Goal: Information Seeking & Learning: Compare options

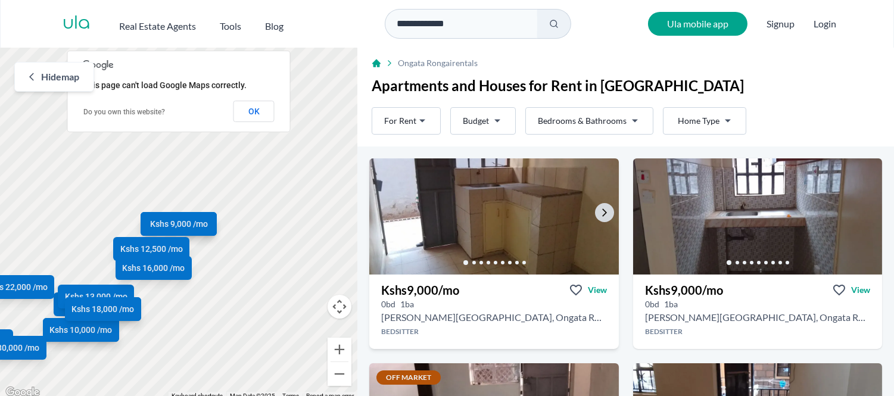
click at [454, 213] on img at bounding box center [493, 216] width 261 height 122
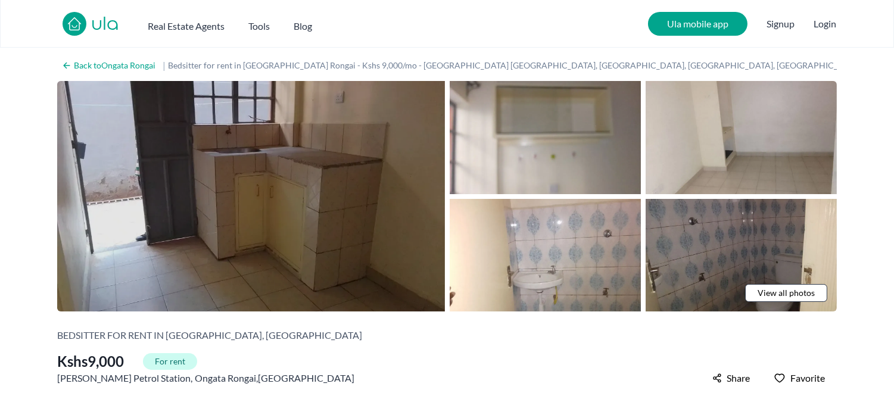
click at [336, 152] on img at bounding box center [251, 196] width 388 height 230
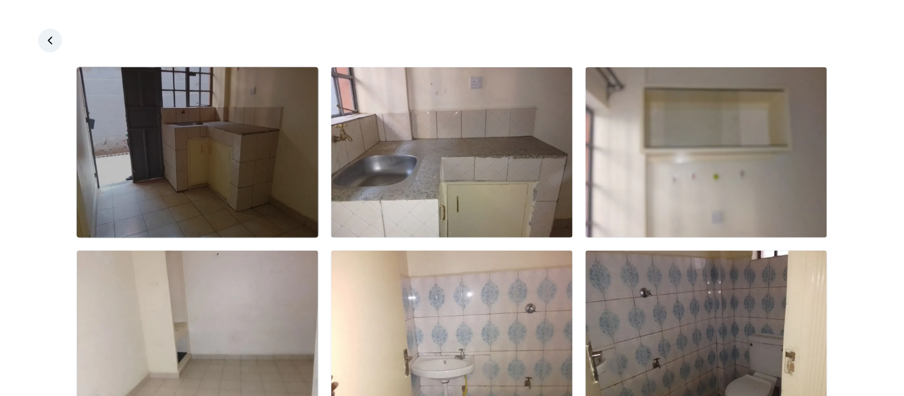
click at [253, 130] on img at bounding box center [197, 152] width 241 height 170
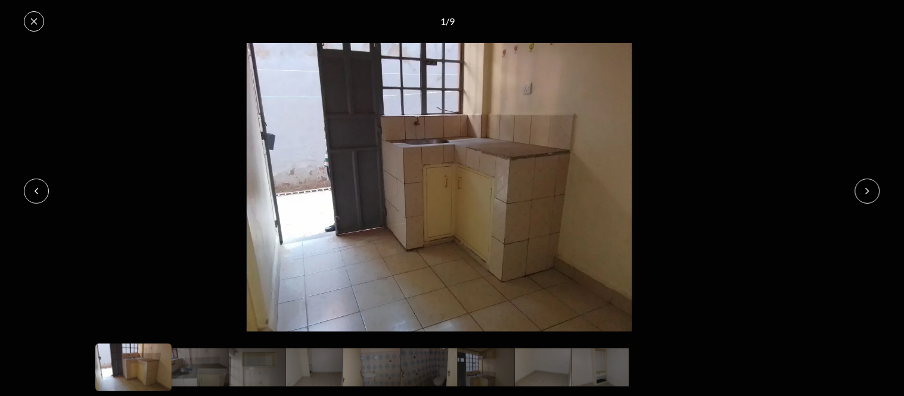
click at [864, 189] on icon at bounding box center [867, 191] width 10 height 10
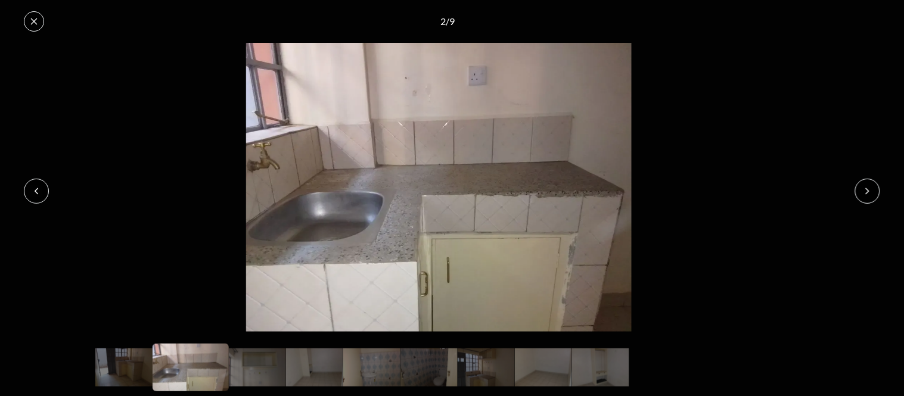
click at [864, 189] on icon at bounding box center [867, 191] width 10 height 10
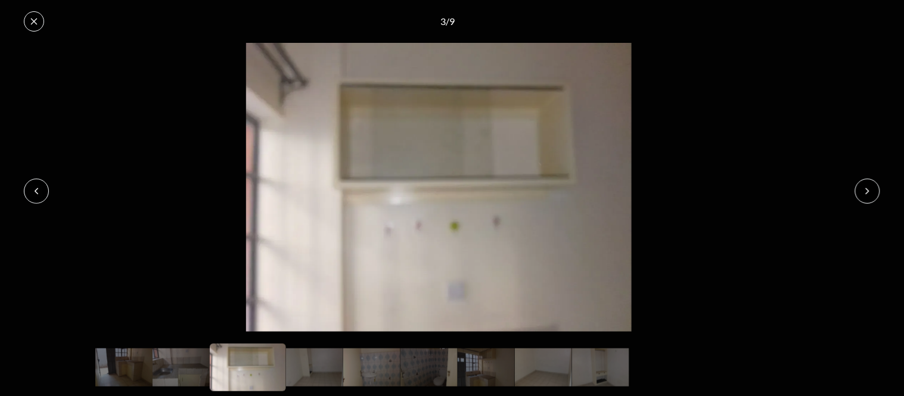
click at [864, 189] on icon at bounding box center [867, 191] width 10 height 10
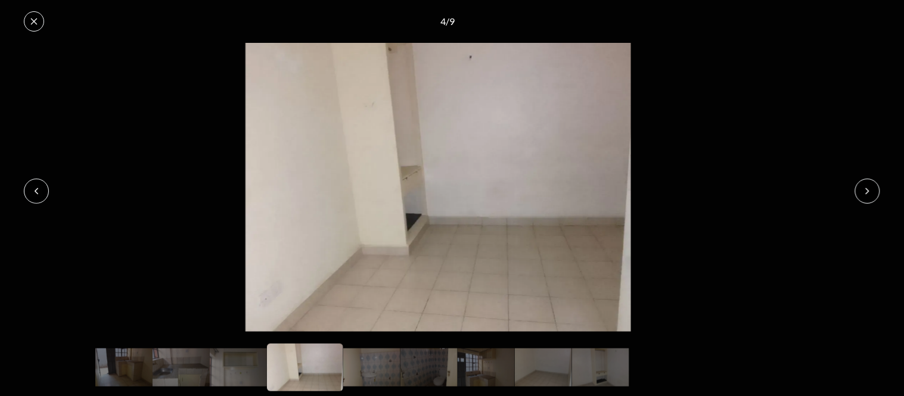
click at [864, 189] on icon at bounding box center [867, 191] width 10 height 10
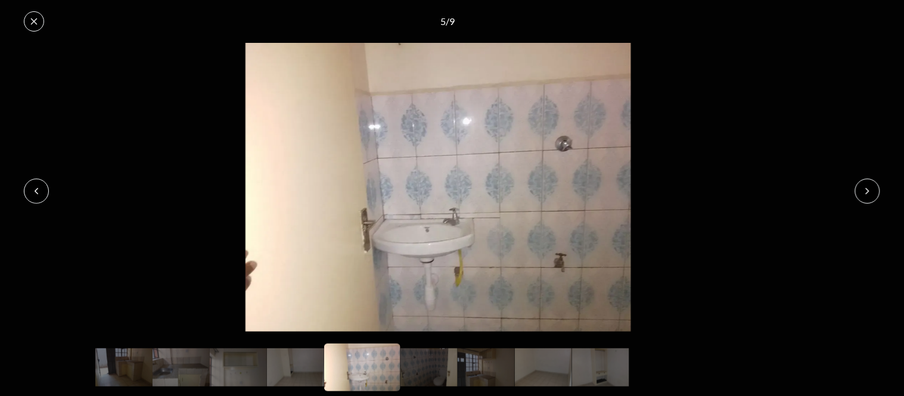
click at [864, 189] on icon at bounding box center [867, 191] width 10 height 10
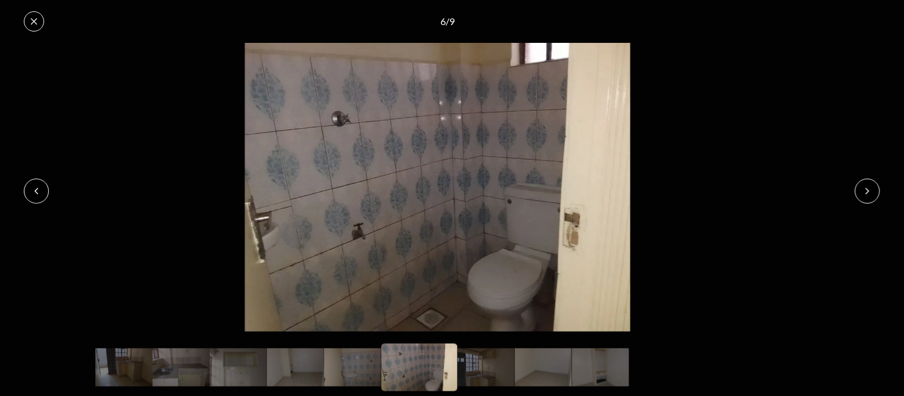
click at [864, 189] on icon at bounding box center [867, 191] width 10 height 10
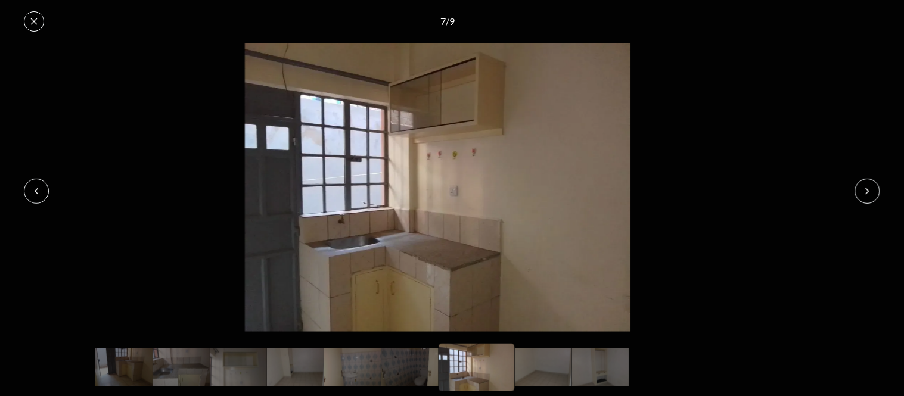
click at [864, 189] on icon at bounding box center [867, 191] width 10 height 10
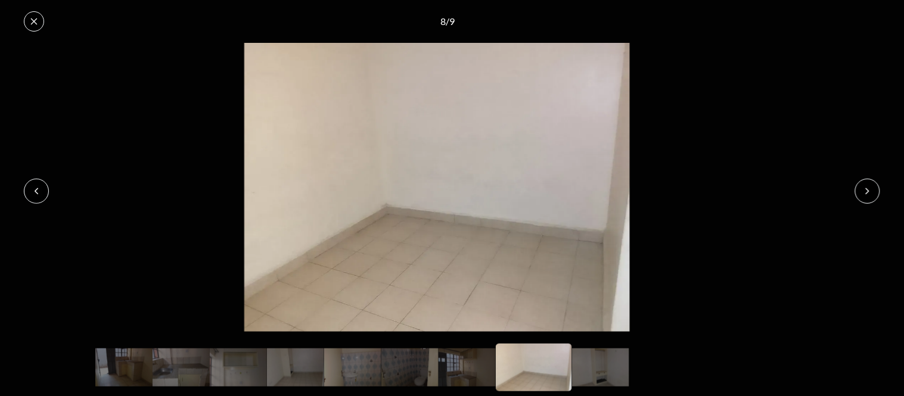
click at [864, 189] on icon at bounding box center [867, 191] width 10 height 10
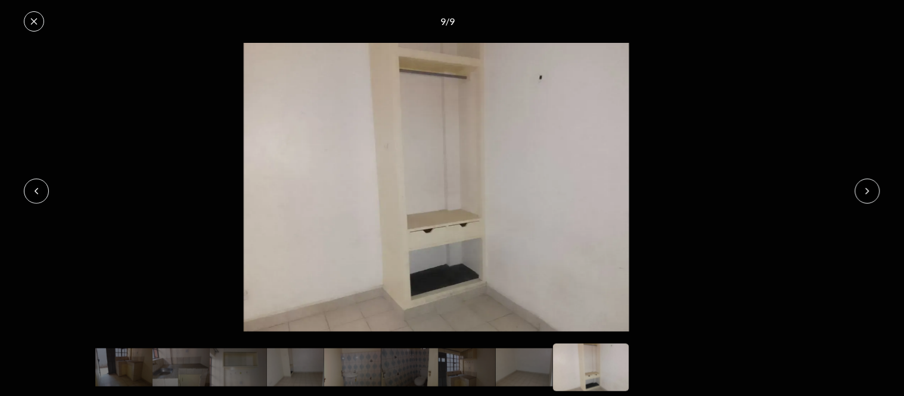
click at [864, 189] on icon at bounding box center [867, 191] width 10 height 10
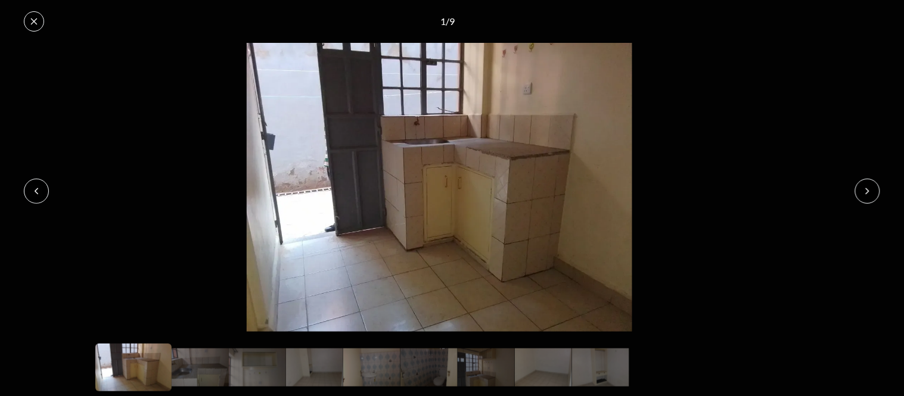
click at [864, 189] on icon at bounding box center [867, 191] width 10 height 10
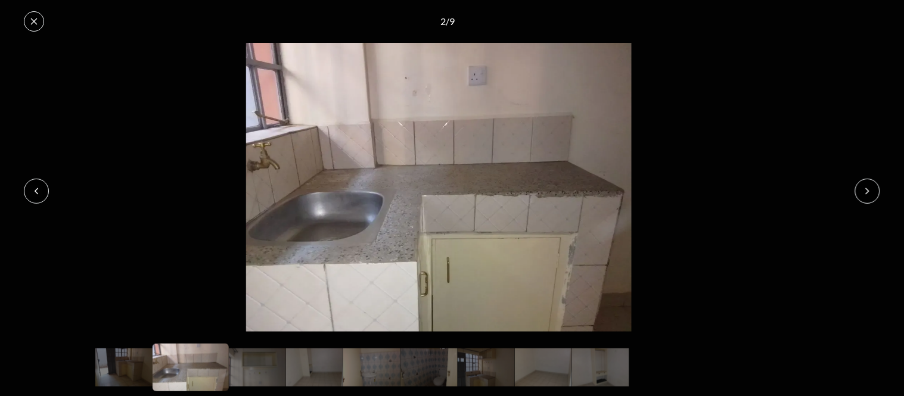
click at [864, 189] on icon at bounding box center [867, 191] width 10 height 10
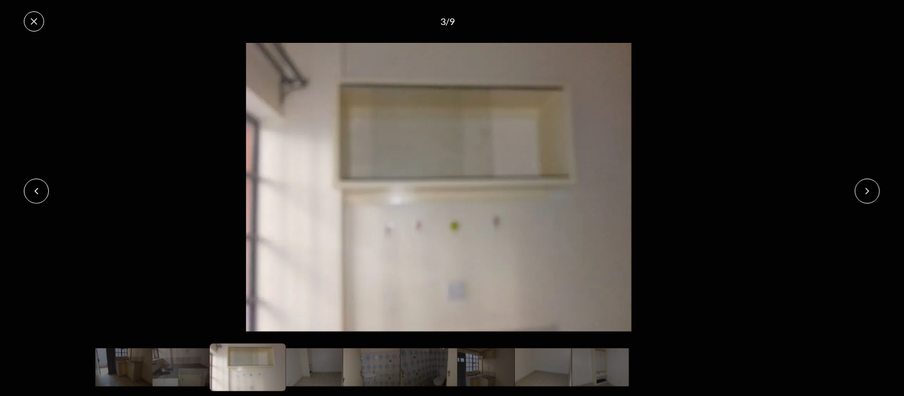
click at [864, 189] on icon at bounding box center [867, 191] width 10 height 10
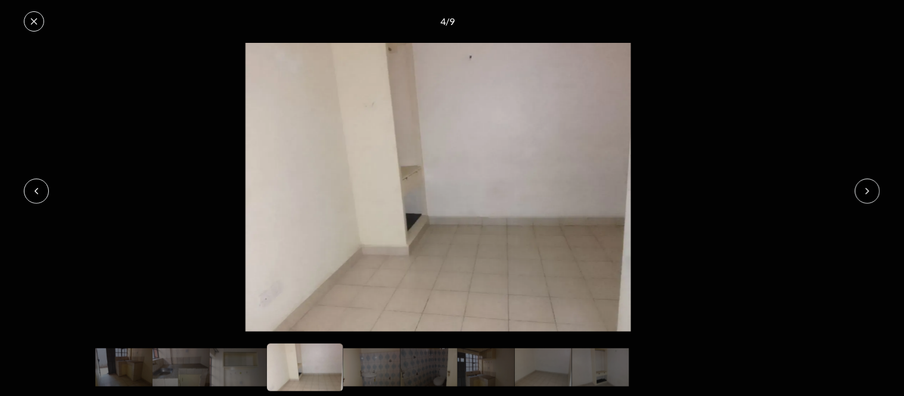
click at [36, 23] on icon at bounding box center [34, 21] width 7 height 7
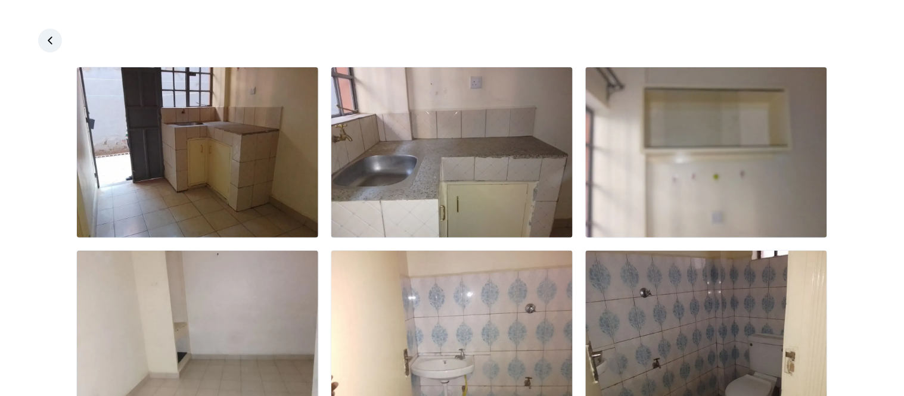
click at [41, 35] on link at bounding box center [50, 41] width 24 height 24
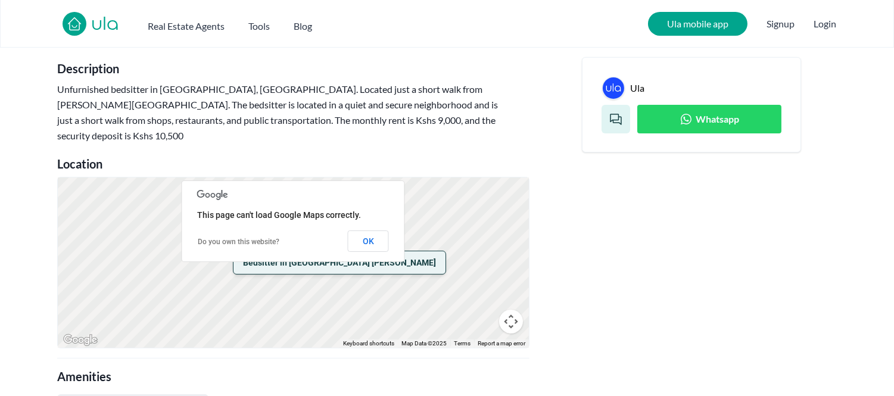
scroll to position [463, 0]
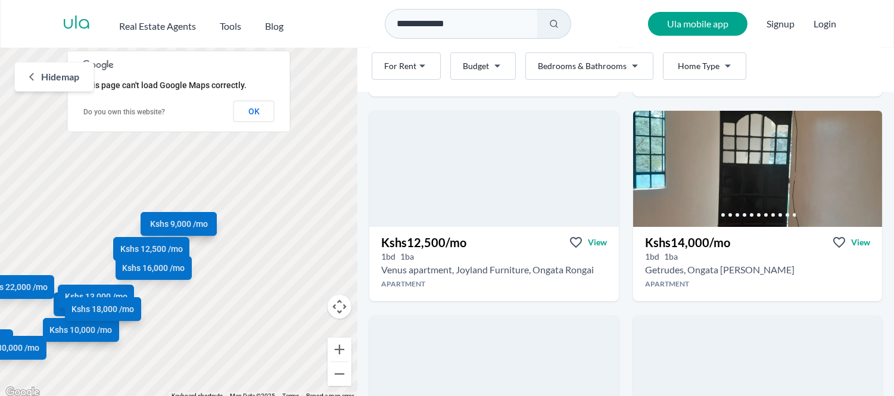
scroll to position [463, 0]
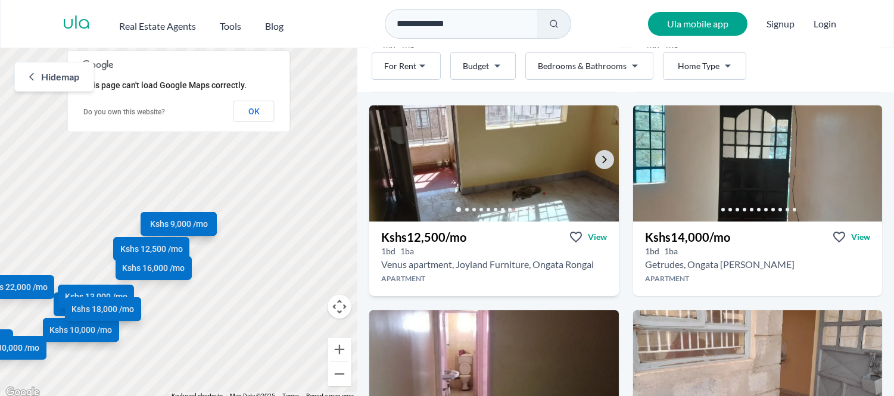
click at [485, 170] on img at bounding box center [493, 163] width 261 height 122
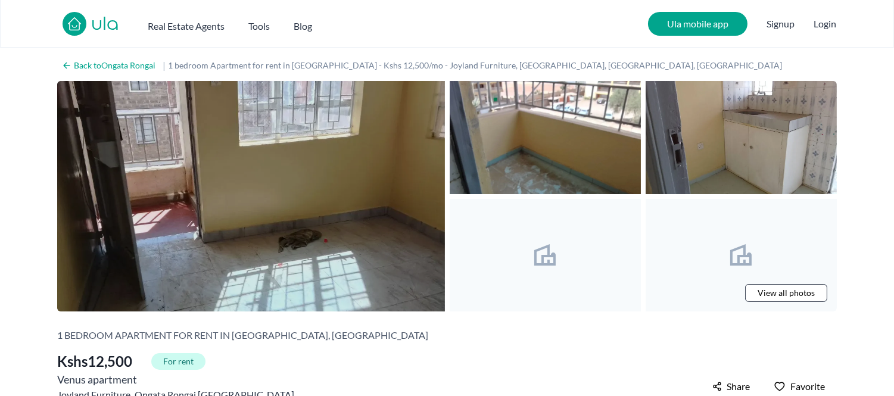
click at [281, 186] on img at bounding box center [251, 196] width 388 height 230
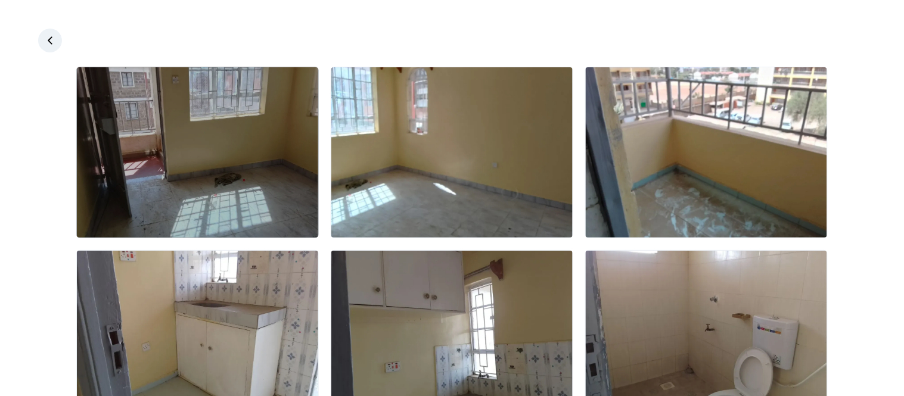
click at [230, 151] on img at bounding box center [197, 152] width 241 height 170
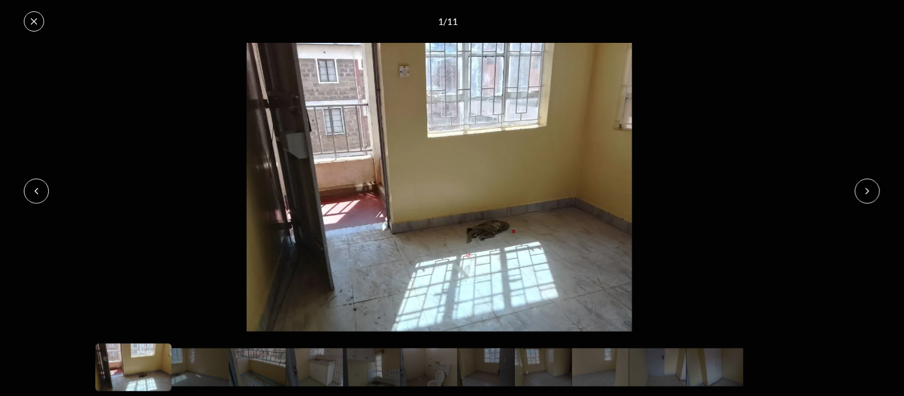
click at [872, 187] on icon at bounding box center [867, 191] width 10 height 10
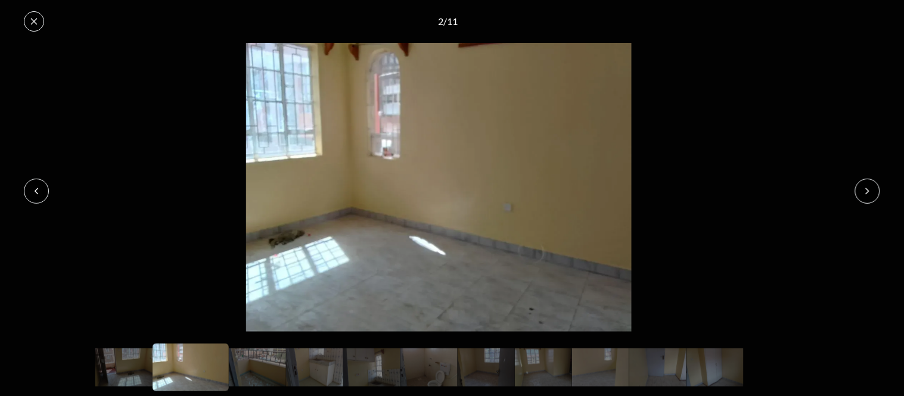
click at [867, 188] on icon at bounding box center [867, 190] width 3 height 5
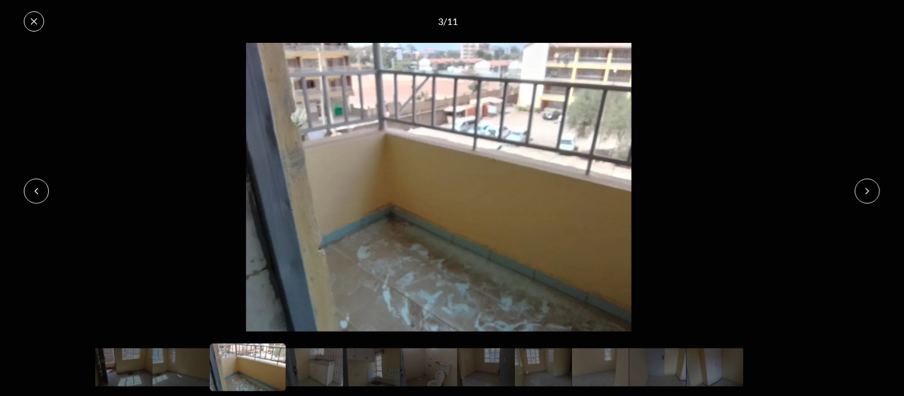
click at [867, 188] on icon at bounding box center [867, 190] width 3 height 5
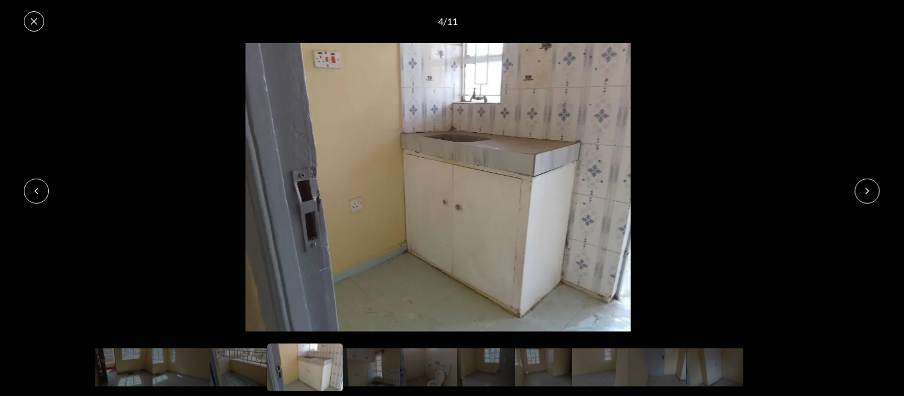
click at [867, 188] on icon at bounding box center [867, 190] width 3 height 5
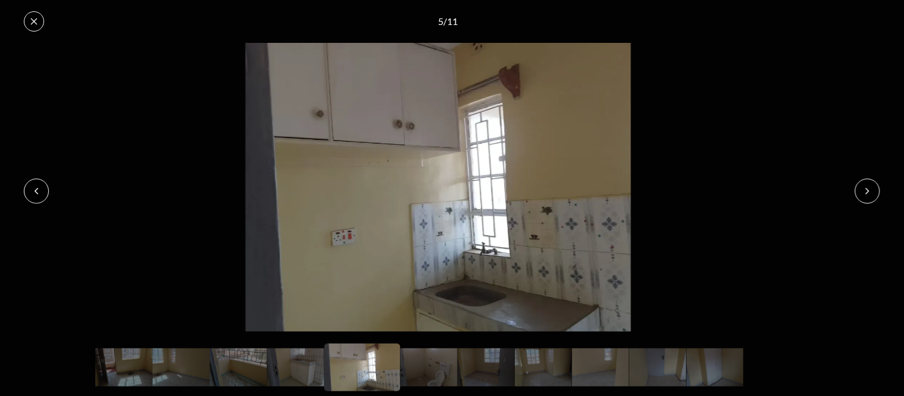
click at [866, 188] on icon at bounding box center [867, 190] width 3 height 5
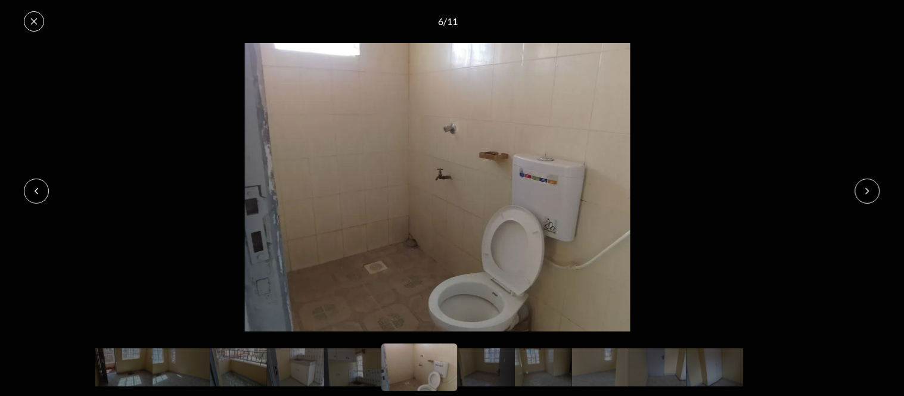
click at [865, 189] on icon at bounding box center [867, 191] width 10 height 10
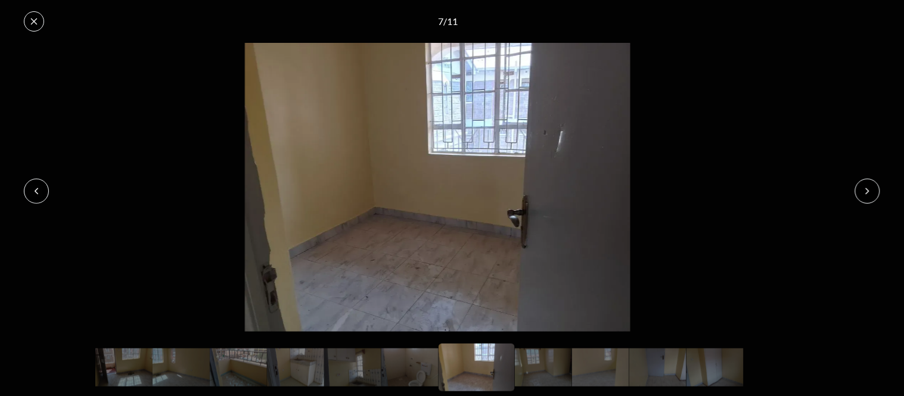
click at [865, 189] on icon at bounding box center [867, 191] width 10 height 10
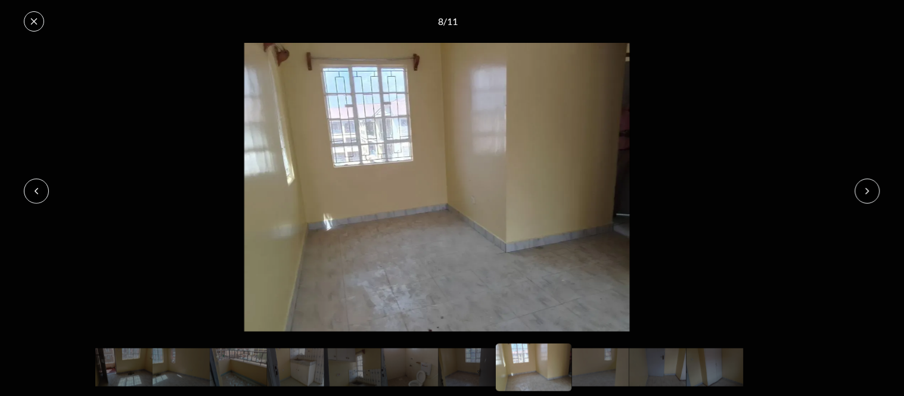
click at [865, 189] on icon at bounding box center [867, 191] width 10 height 10
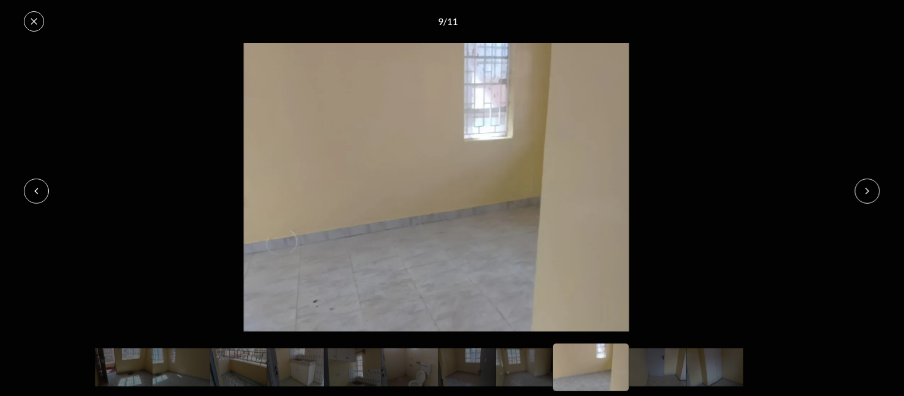
click at [865, 189] on icon at bounding box center [867, 191] width 10 height 10
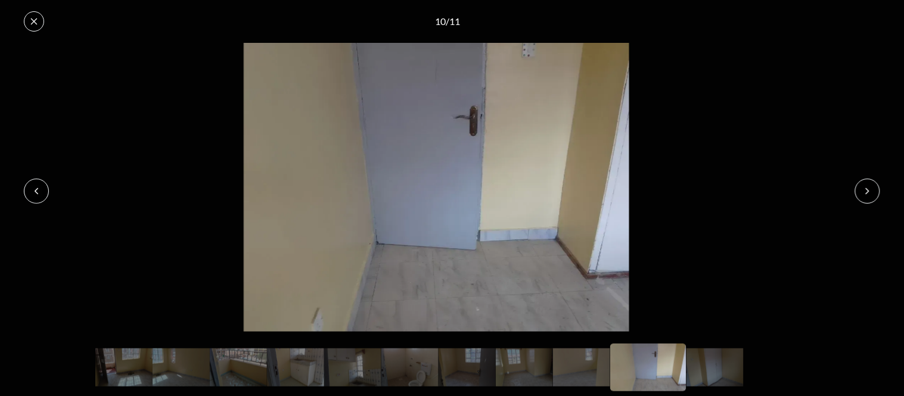
click at [865, 189] on icon at bounding box center [867, 191] width 10 height 10
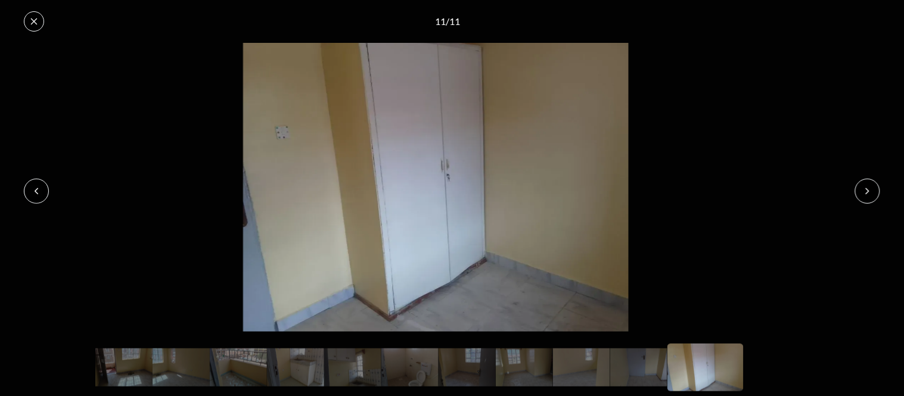
click at [865, 189] on icon at bounding box center [867, 191] width 10 height 10
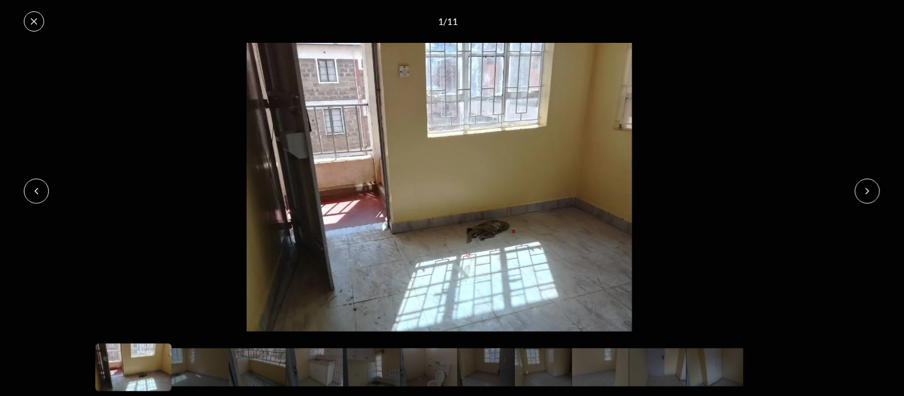
click at [864, 191] on icon at bounding box center [867, 191] width 10 height 10
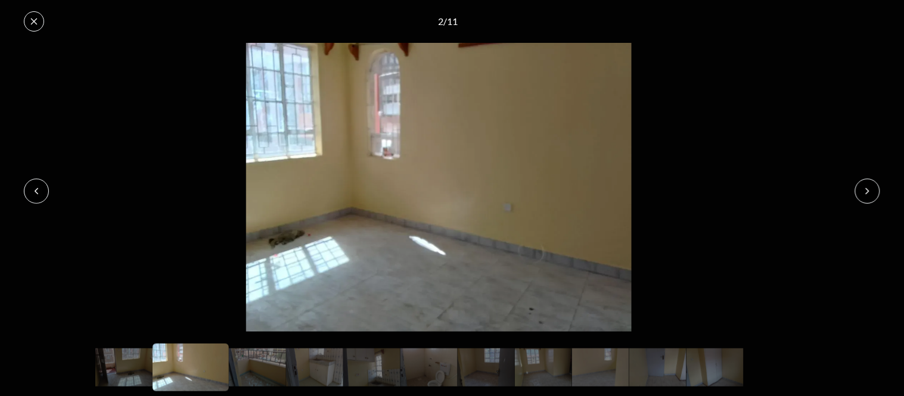
click at [862, 191] on icon at bounding box center [867, 191] width 10 height 10
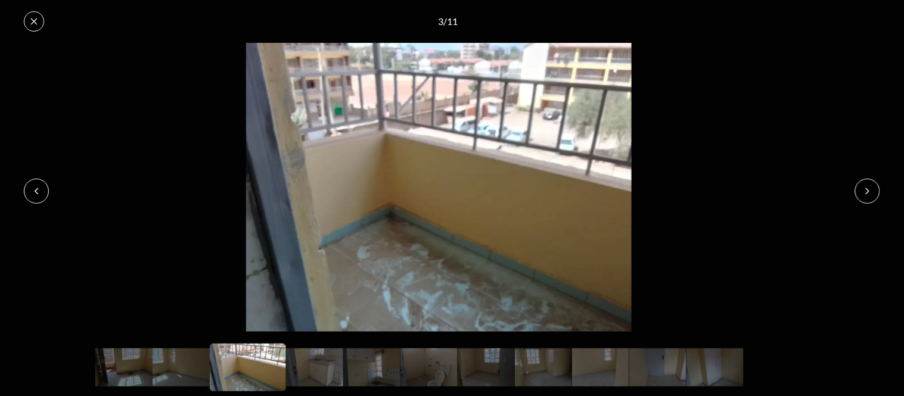
click at [39, 17] on button at bounding box center [34, 21] width 20 height 20
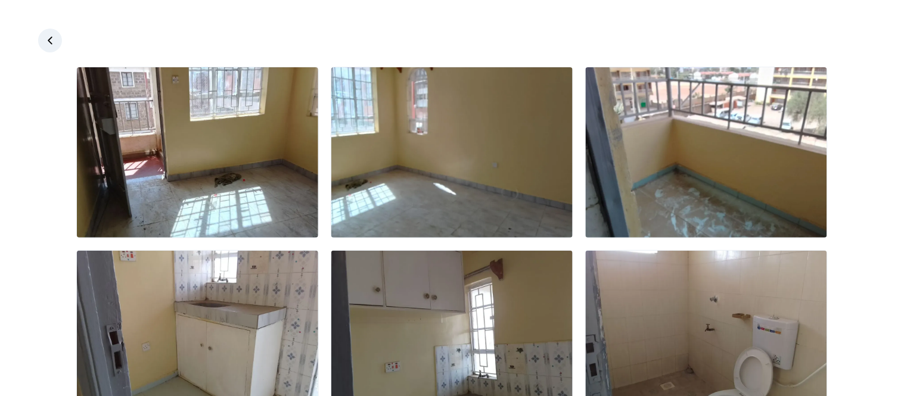
click at [43, 38] on link at bounding box center [50, 41] width 24 height 24
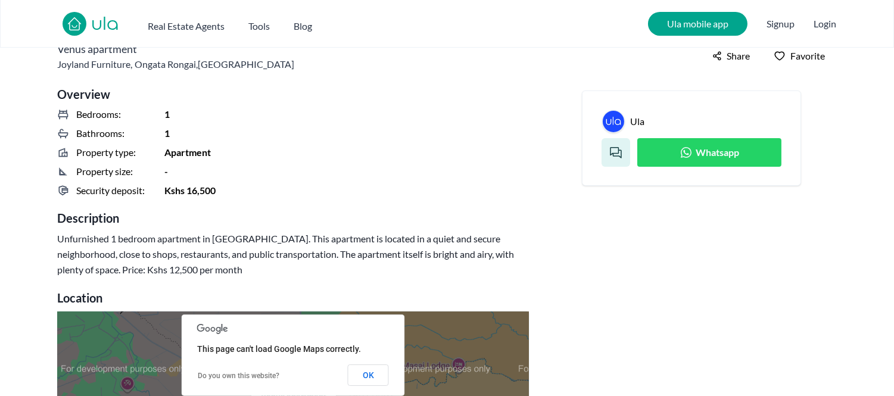
scroll to position [132, 0]
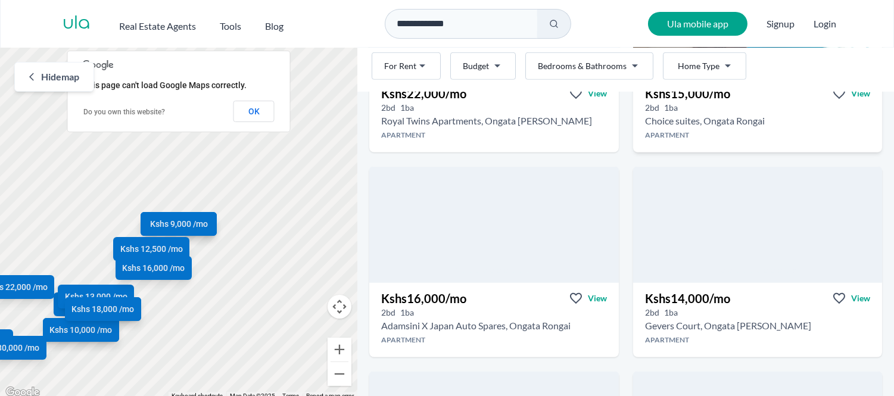
scroll to position [1456, 0]
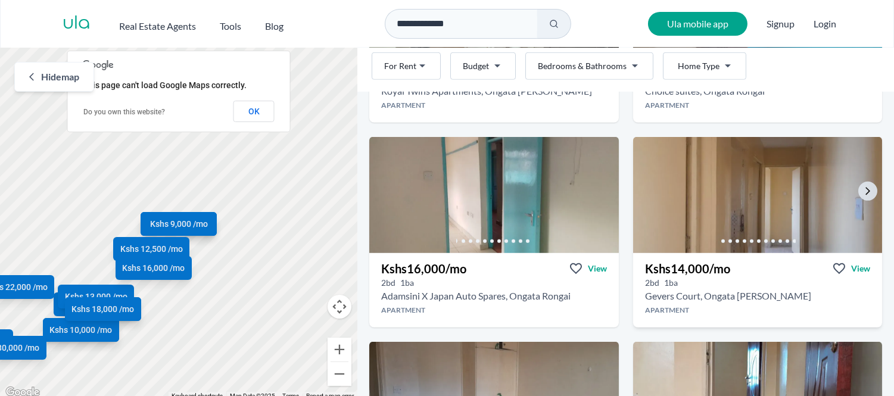
click at [730, 200] on img at bounding box center [757, 195] width 261 height 122
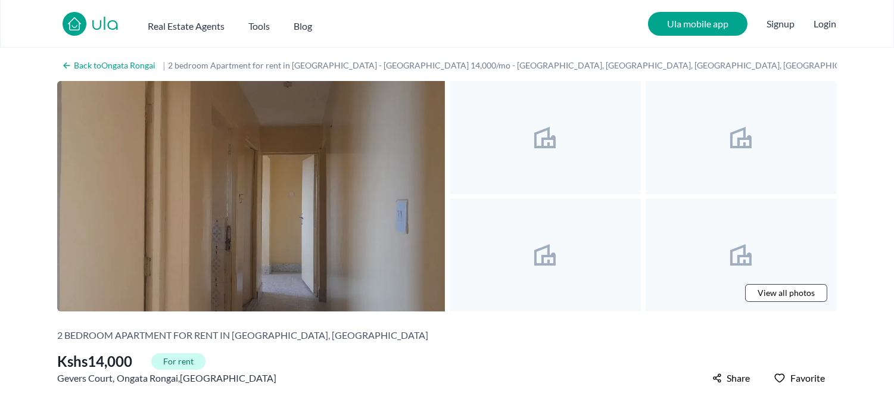
click at [326, 182] on img at bounding box center [251, 196] width 388 height 230
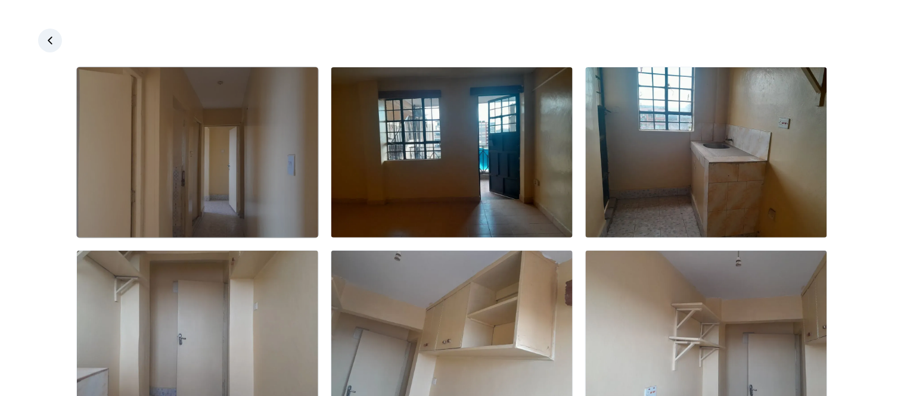
click at [253, 122] on img at bounding box center [197, 152] width 241 height 170
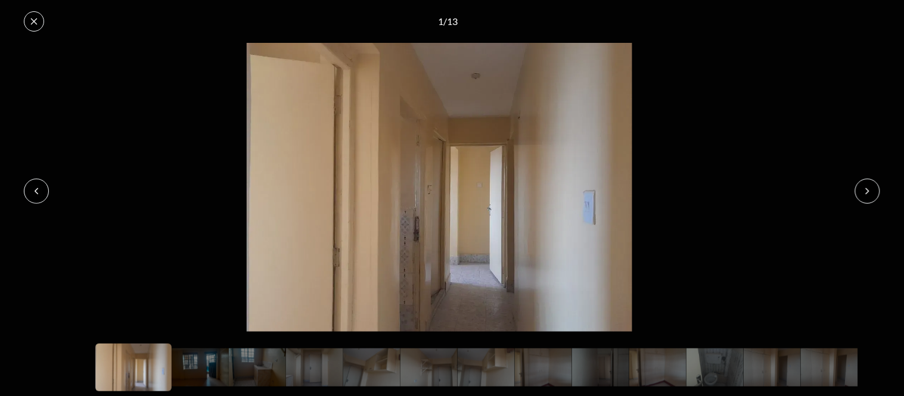
drag, startPoint x: 877, startPoint y: 191, endPoint x: 864, endPoint y: 191, distance: 13.7
click at [876, 191] on button at bounding box center [867, 191] width 25 height 25
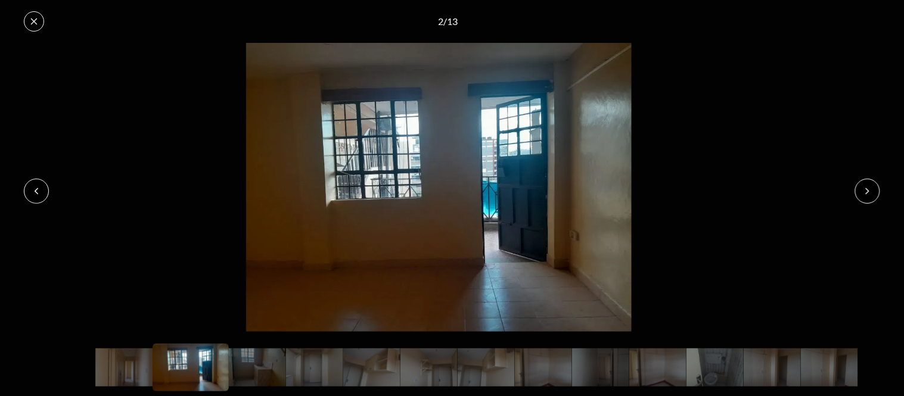
click at [861, 191] on button at bounding box center [867, 191] width 25 height 25
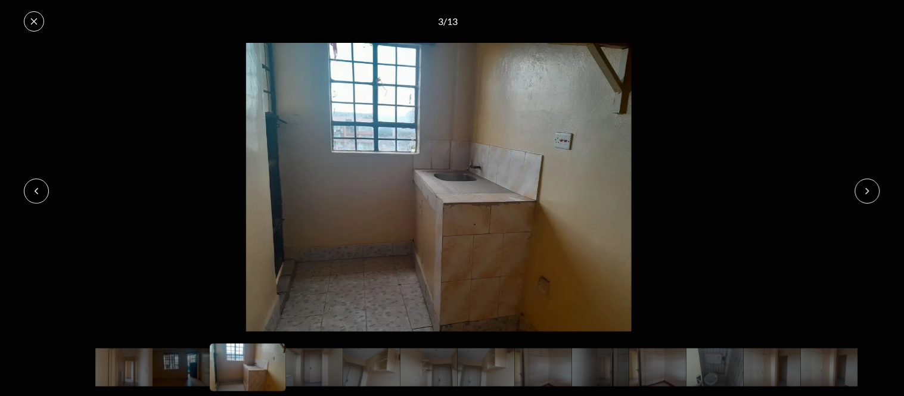
click at [861, 191] on button at bounding box center [867, 191] width 25 height 25
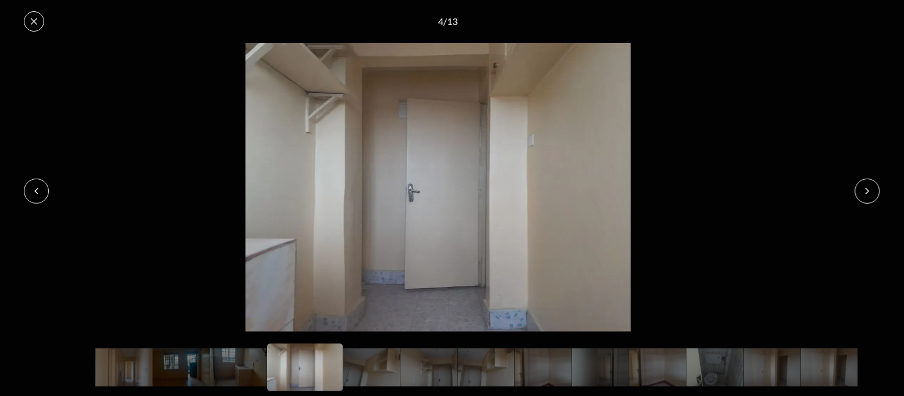
click at [861, 191] on button at bounding box center [867, 191] width 25 height 25
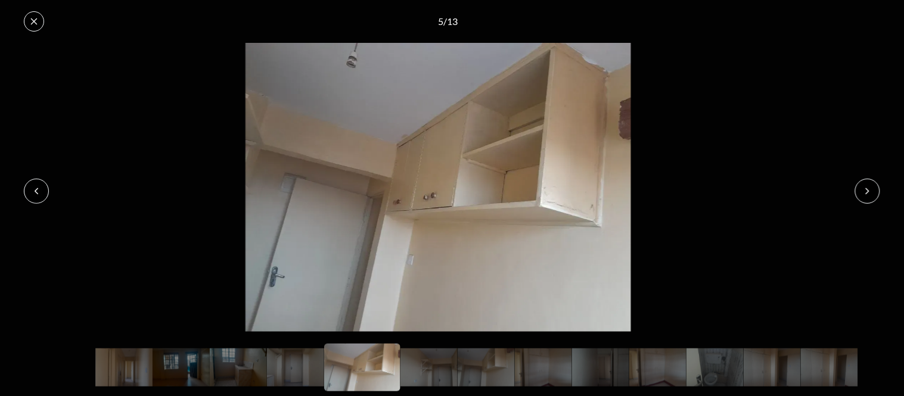
click at [861, 191] on button at bounding box center [867, 191] width 25 height 25
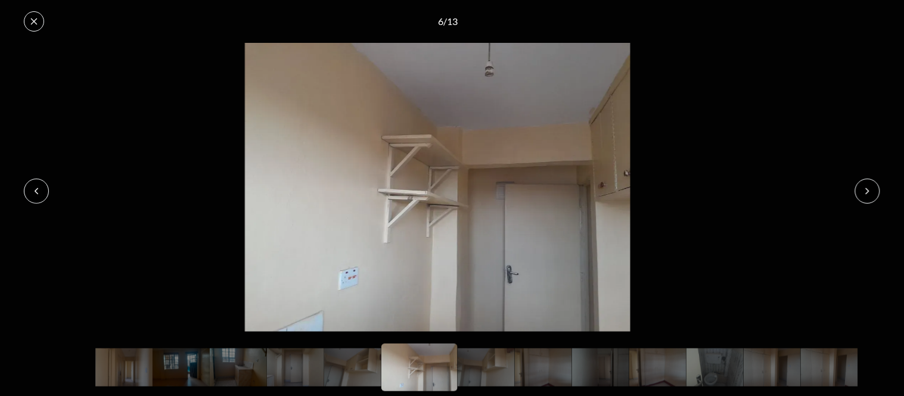
click at [861, 191] on button at bounding box center [867, 191] width 25 height 25
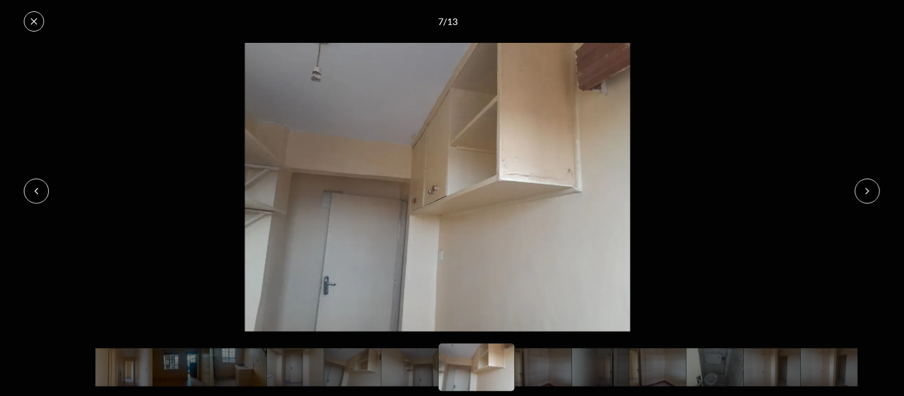
click at [861, 191] on button at bounding box center [867, 191] width 25 height 25
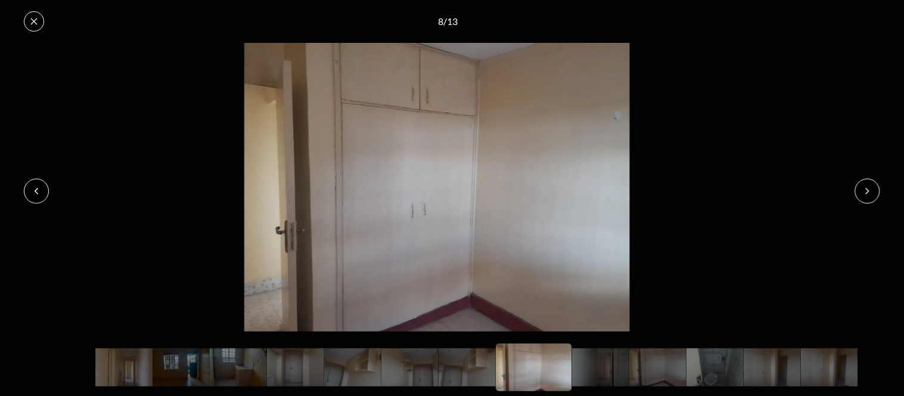
click at [859, 192] on button at bounding box center [867, 191] width 25 height 25
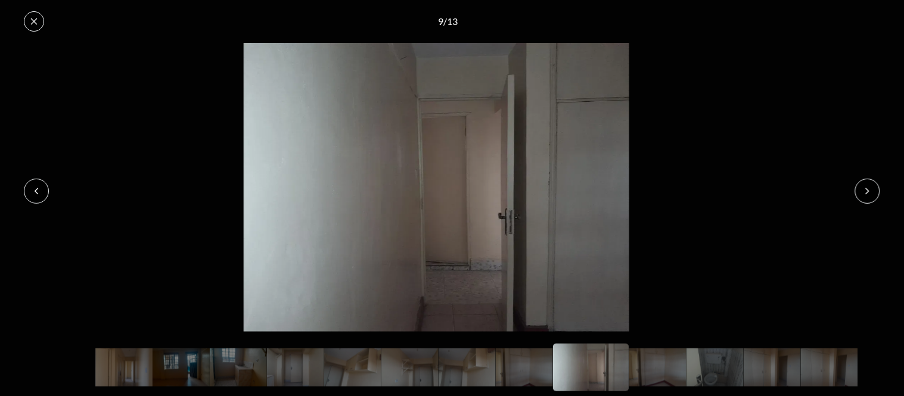
click at [859, 192] on button at bounding box center [867, 191] width 25 height 25
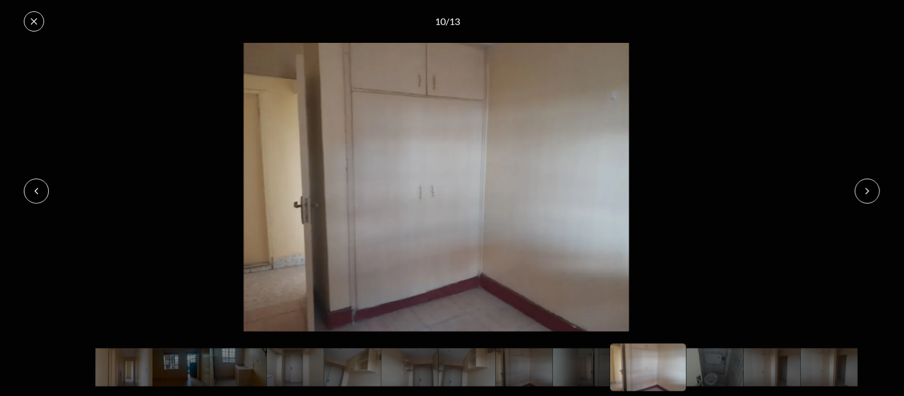
click at [859, 192] on button at bounding box center [867, 191] width 25 height 25
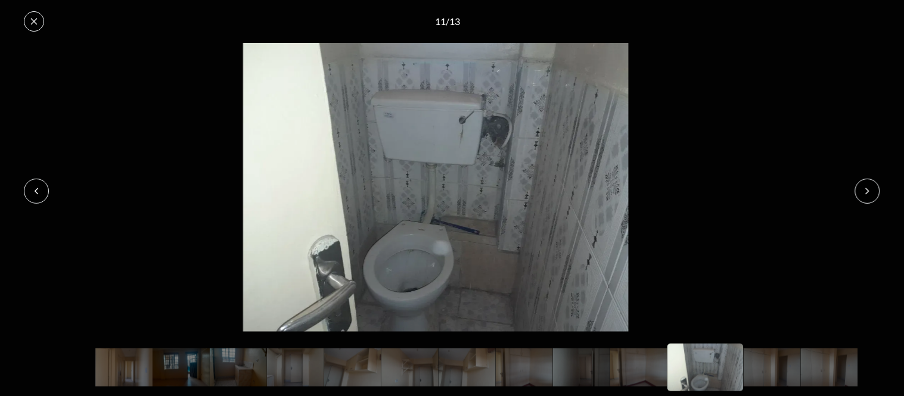
click at [859, 192] on button at bounding box center [867, 191] width 25 height 25
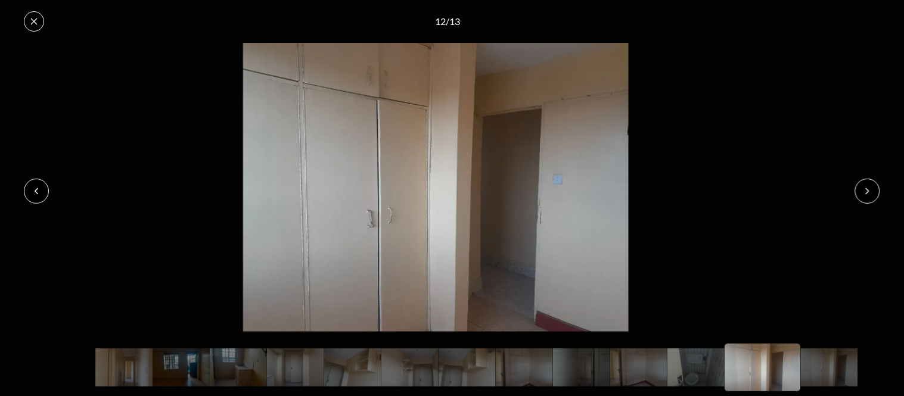
click at [859, 192] on button at bounding box center [867, 191] width 25 height 25
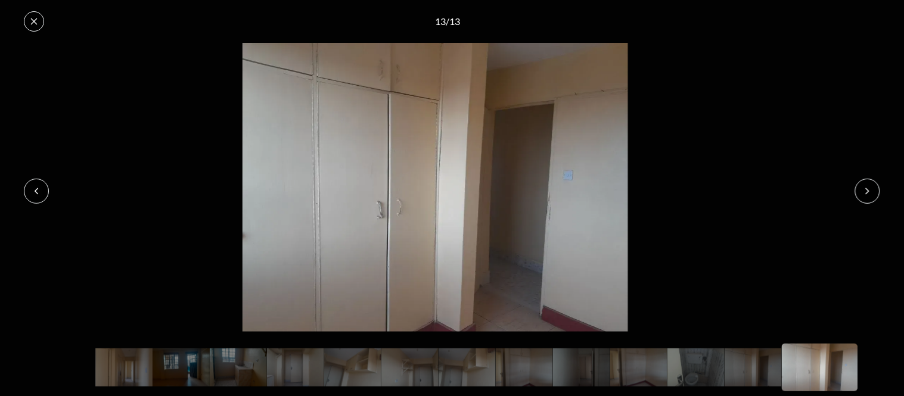
click at [859, 192] on button at bounding box center [867, 191] width 25 height 25
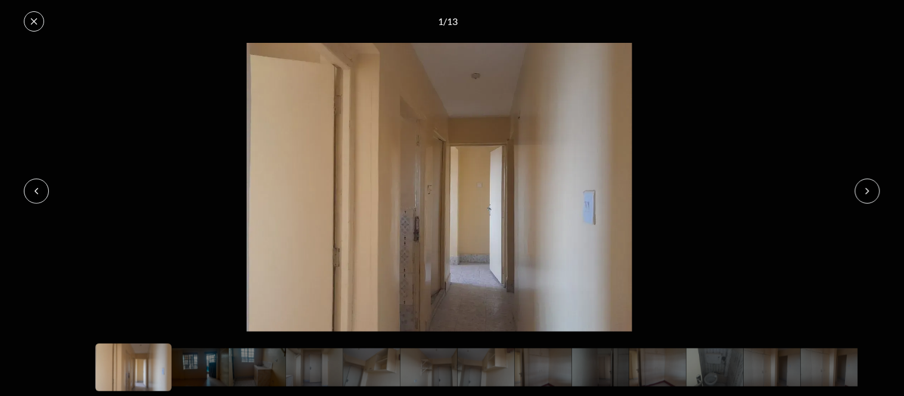
click at [859, 192] on button at bounding box center [867, 191] width 25 height 25
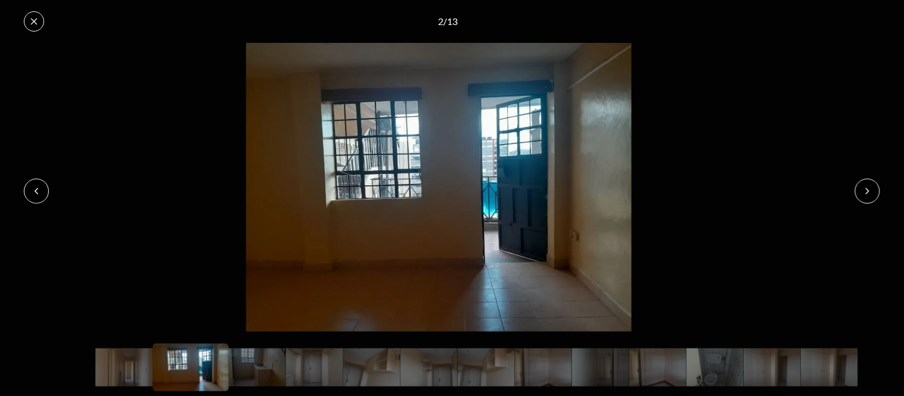
click at [859, 192] on button at bounding box center [867, 191] width 25 height 25
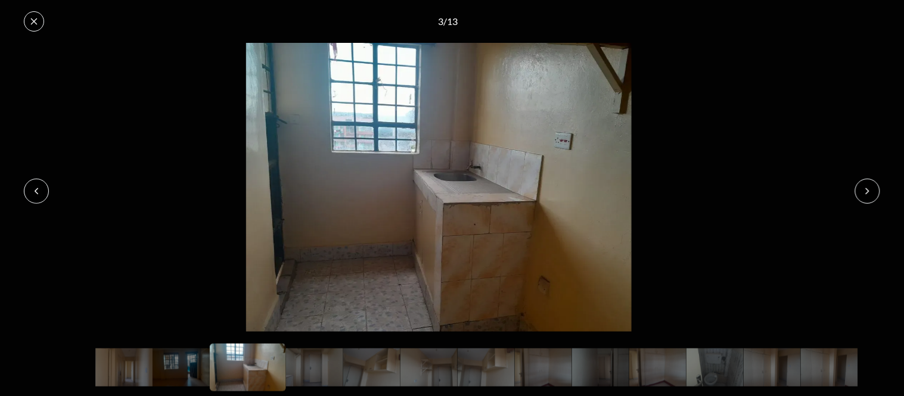
click at [859, 192] on button at bounding box center [867, 191] width 25 height 25
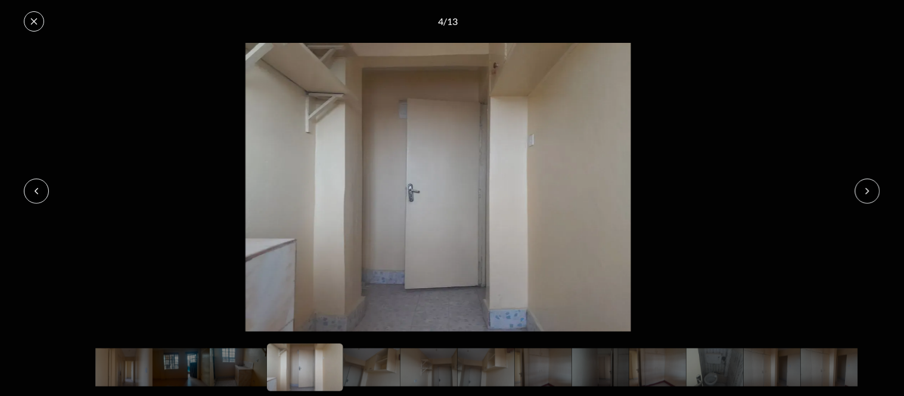
click at [33, 14] on button at bounding box center [34, 21] width 20 height 20
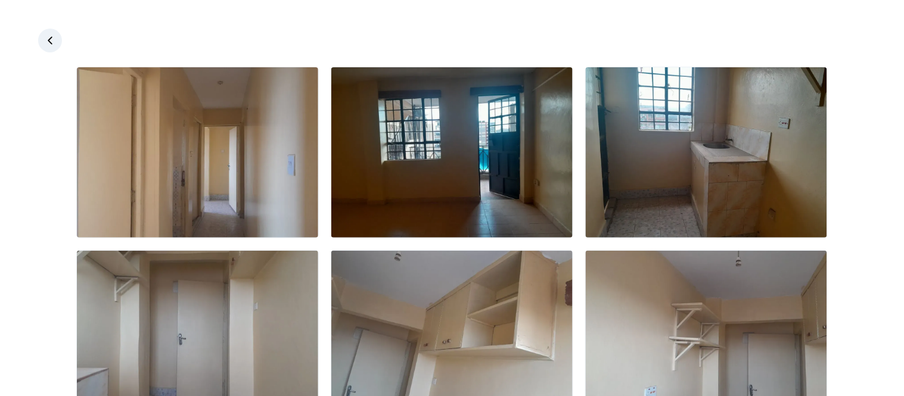
click at [43, 39] on link at bounding box center [50, 41] width 24 height 24
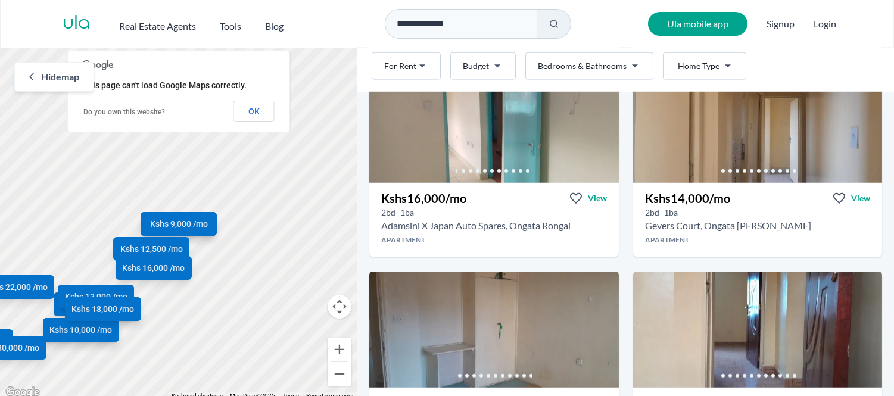
scroll to position [1522, 0]
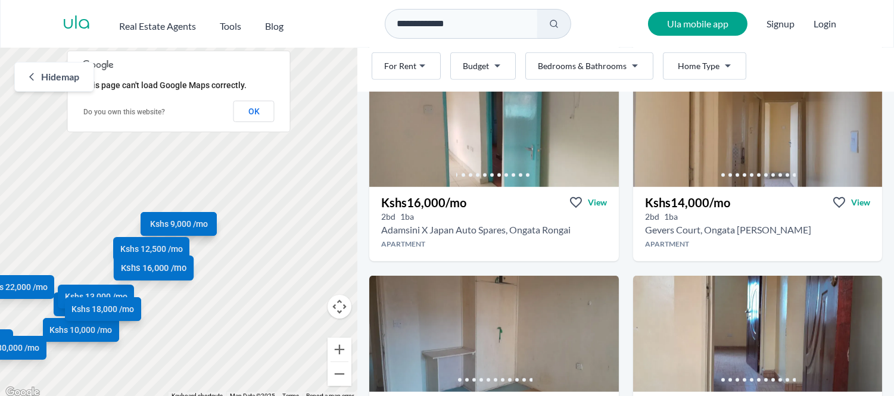
click at [149, 267] on span "Kshs 16,000 /mo" at bounding box center [154, 268] width 66 height 13
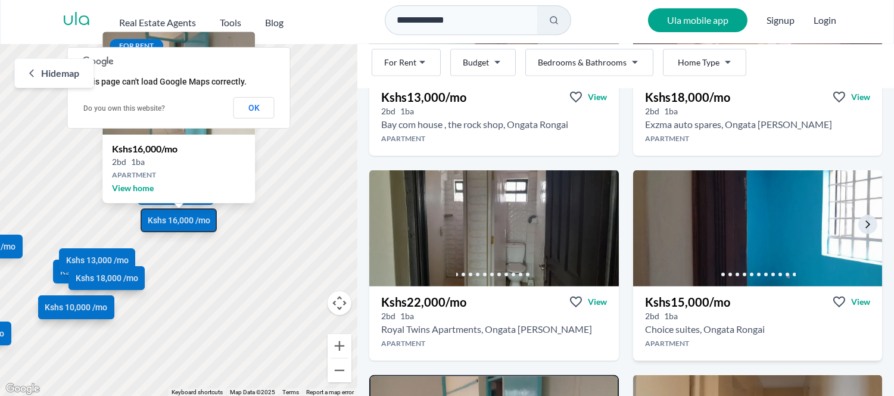
scroll to position [1184, 0]
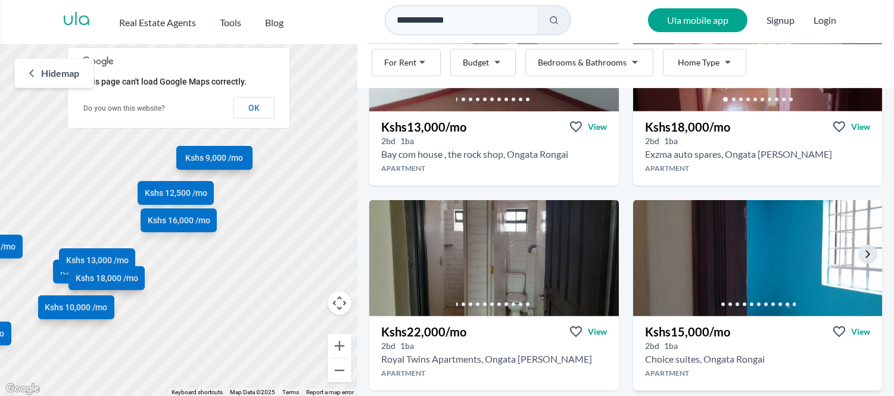
click at [746, 241] on img at bounding box center [757, 258] width 261 height 122
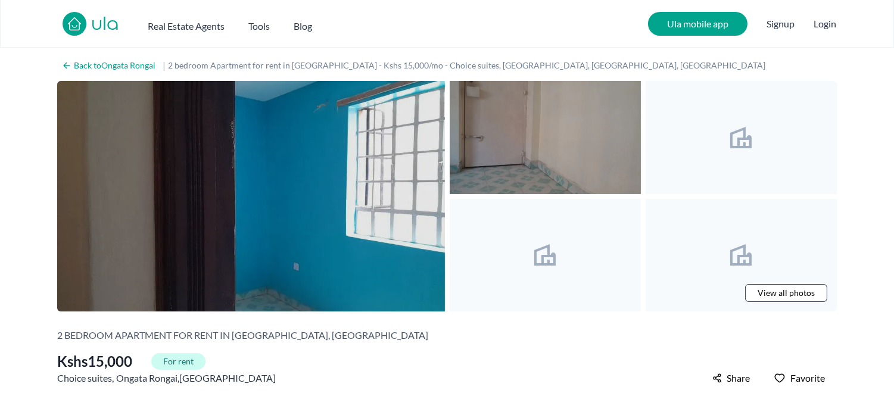
click at [306, 173] on img at bounding box center [251, 196] width 388 height 230
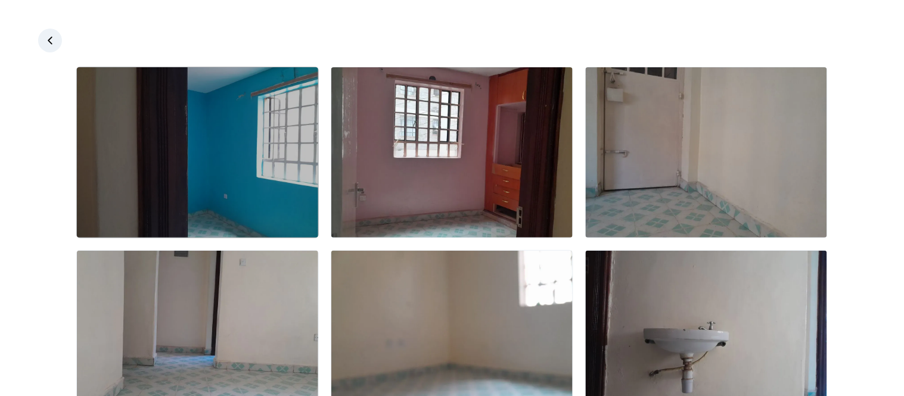
click at [232, 155] on img at bounding box center [197, 152] width 241 height 170
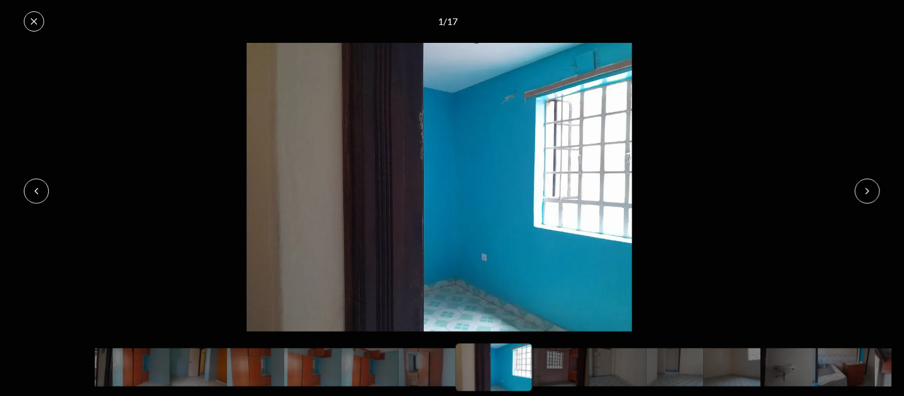
click at [866, 191] on icon at bounding box center [867, 191] width 10 height 10
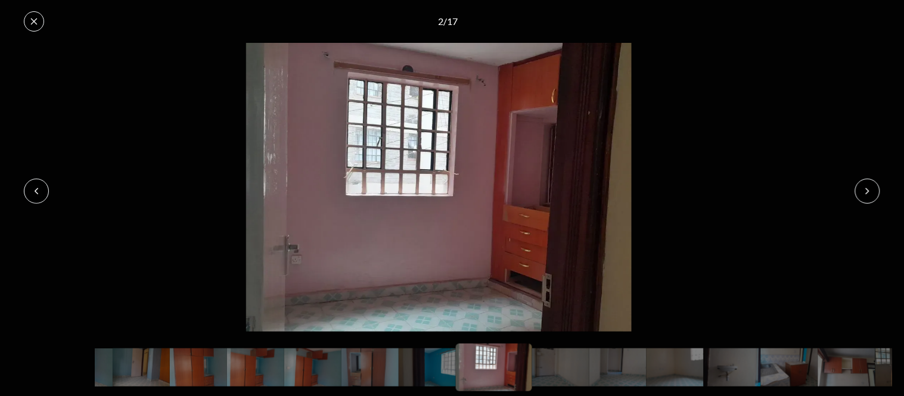
click at [865, 192] on icon at bounding box center [867, 191] width 10 height 10
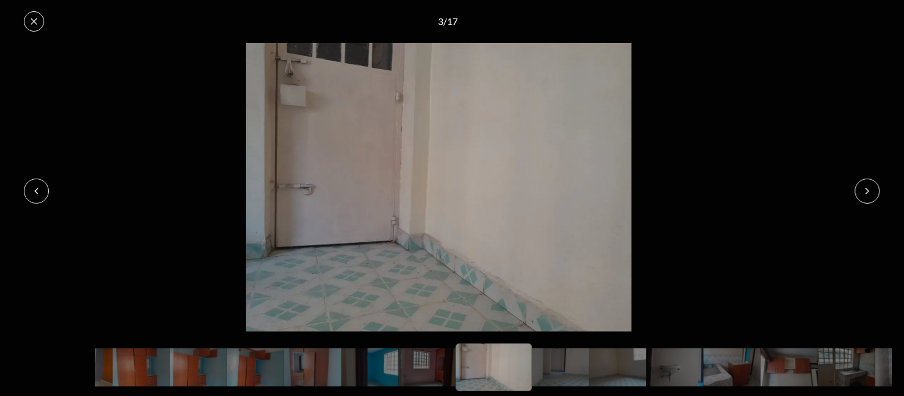
click at [865, 192] on icon at bounding box center [867, 191] width 10 height 10
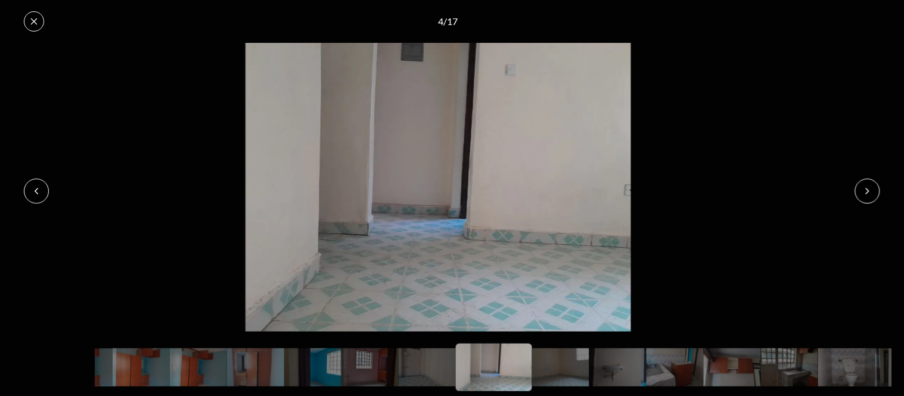
click at [865, 192] on icon at bounding box center [867, 191] width 10 height 10
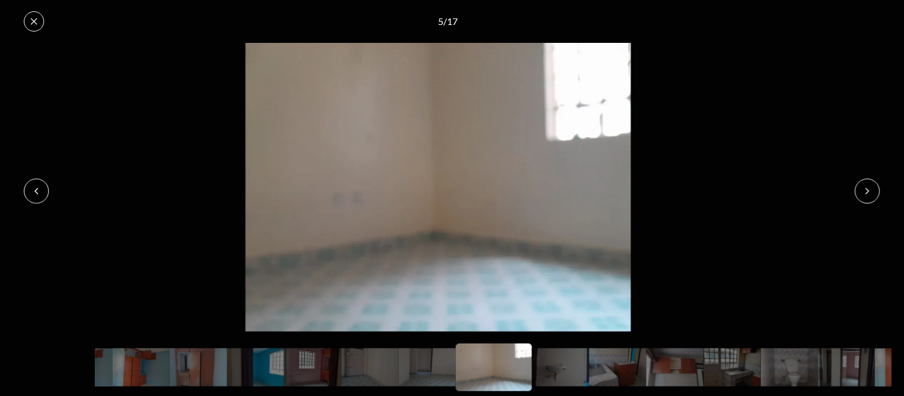
click at [865, 192] on icon at bounding box center [867, 191] width 10 height 10
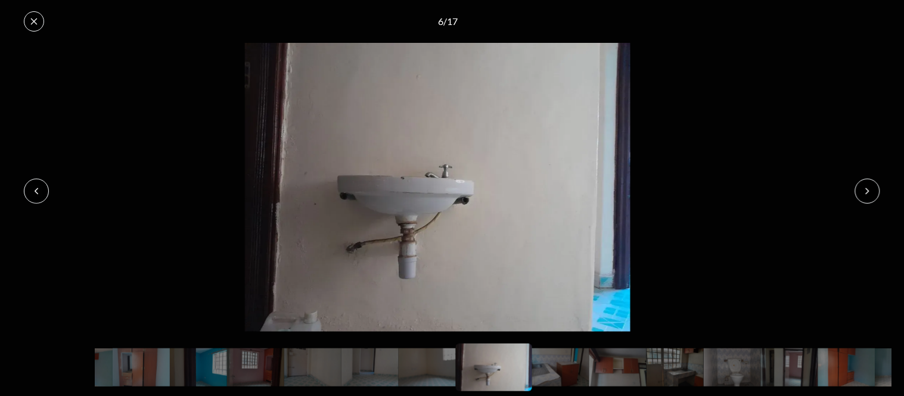
click at [865, 192] on icon at bounding box center [867, 191] width 10 height 10
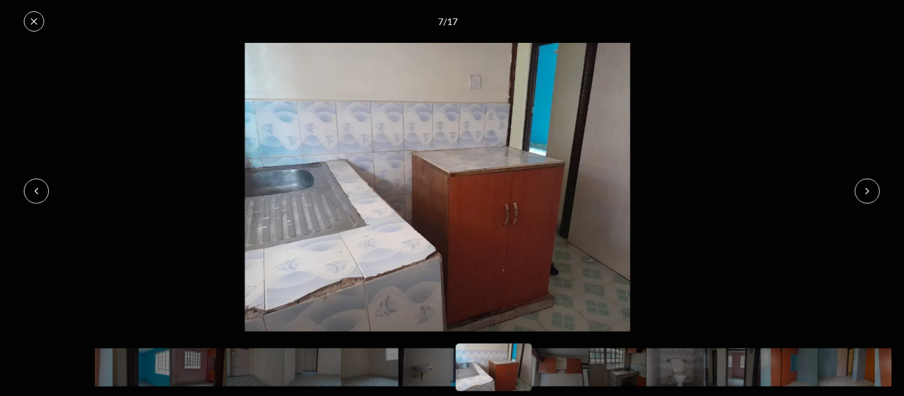
click at [865, 192] on icon at bounding box center [867, 191] width 10 height 10
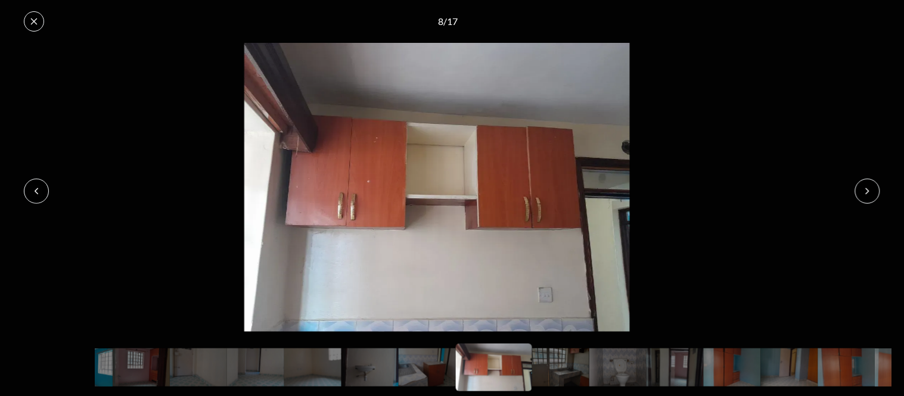
click at [865, 192] on icon at bounding box center [867, 191] width 10 height 10
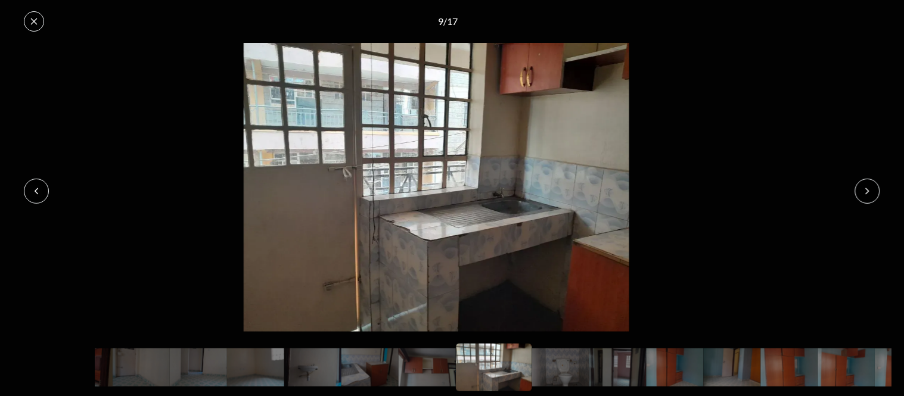
click at [865, 192] on icon at bounding box center [867, 191] width 10 height 10
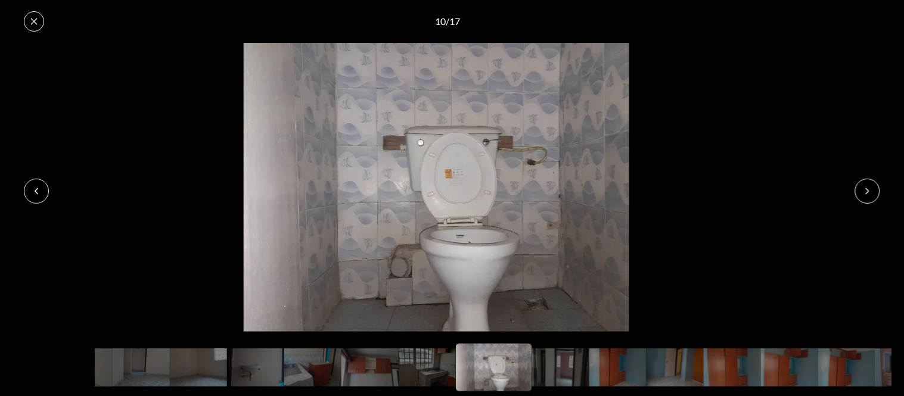
click at [865, 192] on icon at bounding box center [867, 191] width 10 height 10
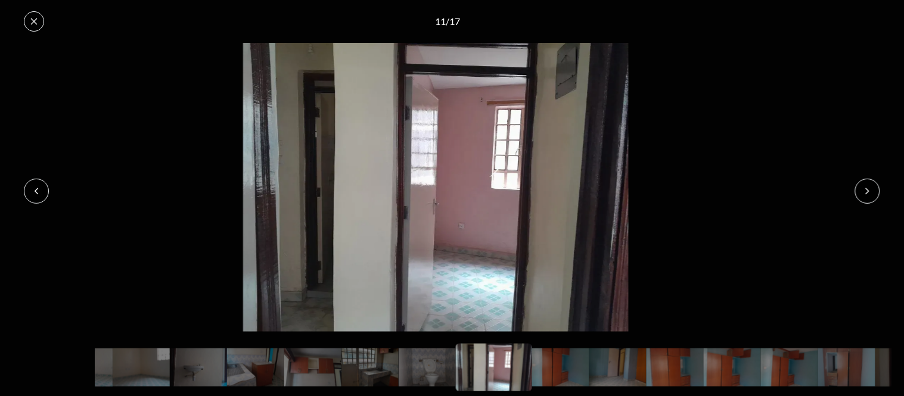
click at [865, 192] on icon at bounding box center [867, 191] width 10 height 10
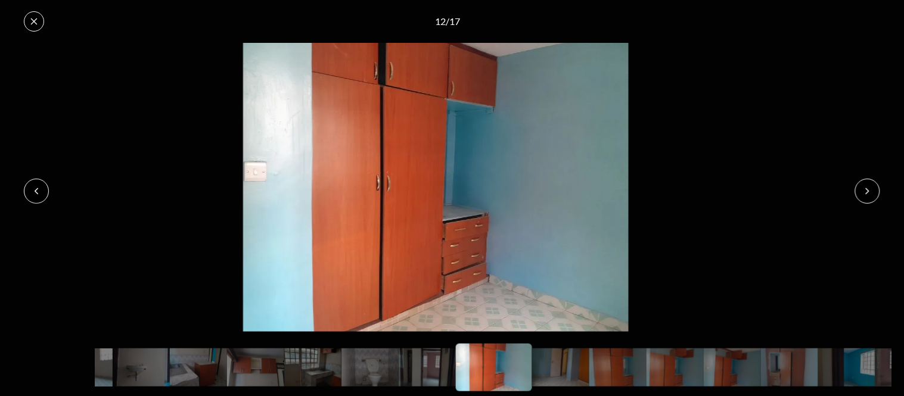
click at [865, 192] on icon at bounding box center [867, 191] width 10 height 10
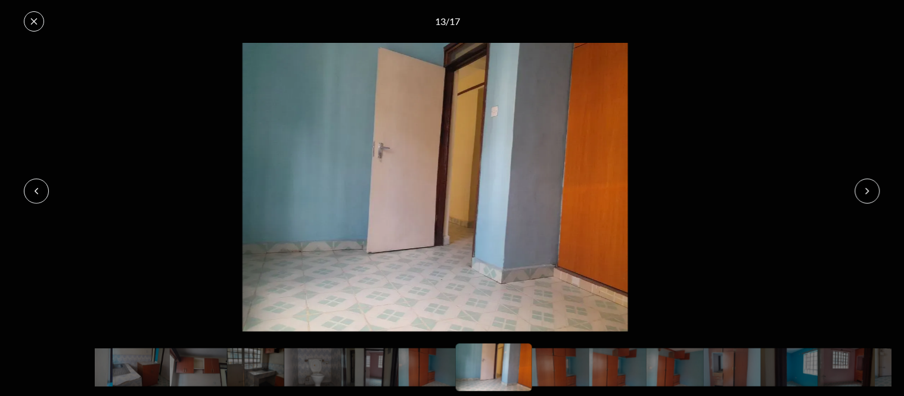
click at [865, 192] on icon at bounding box center [867, 191] width 10 height 10
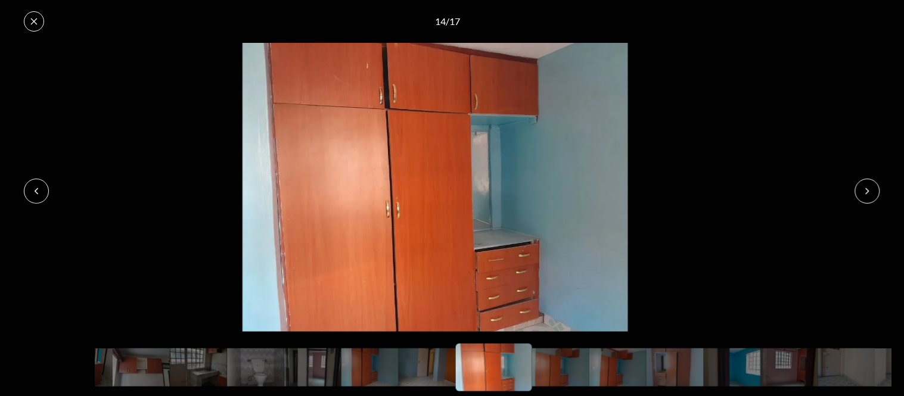
click at [865, 192] on icon at bounding box center [867, 191] width 10 height 10
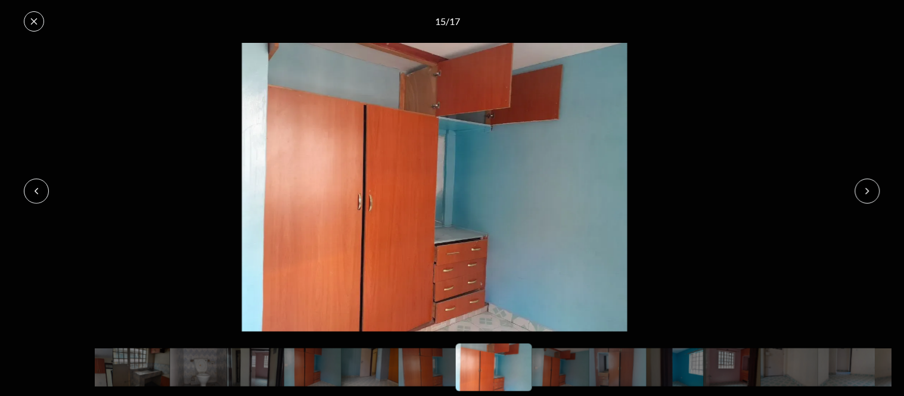
click at [866, 194] on icon at bounding box center [867, 191] width 10 height 10
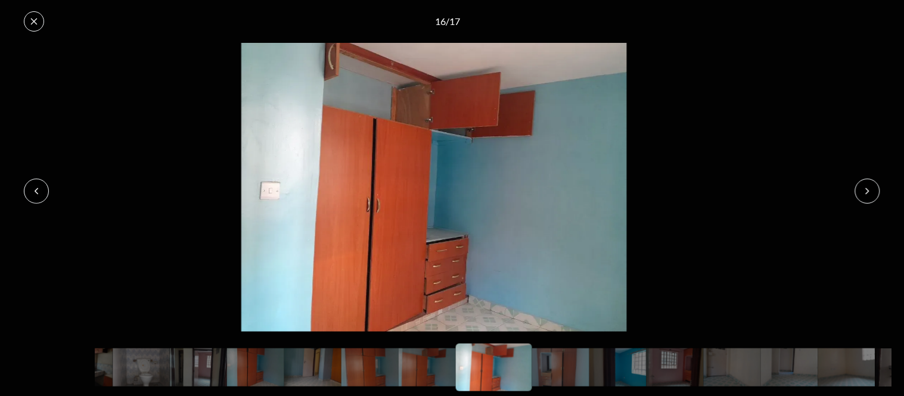
click at [866, 194] on icon at bounding box center [867, 191] width 10 height 10
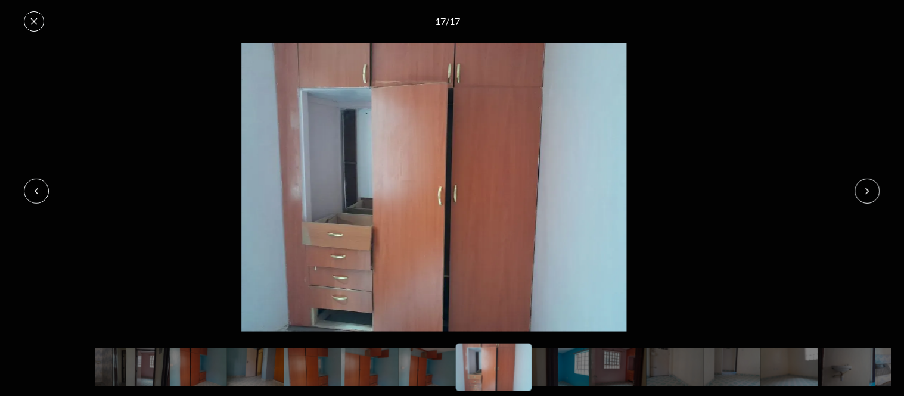
click at [855, 186] on button at bounding box center [867, 191] width 25 height 25
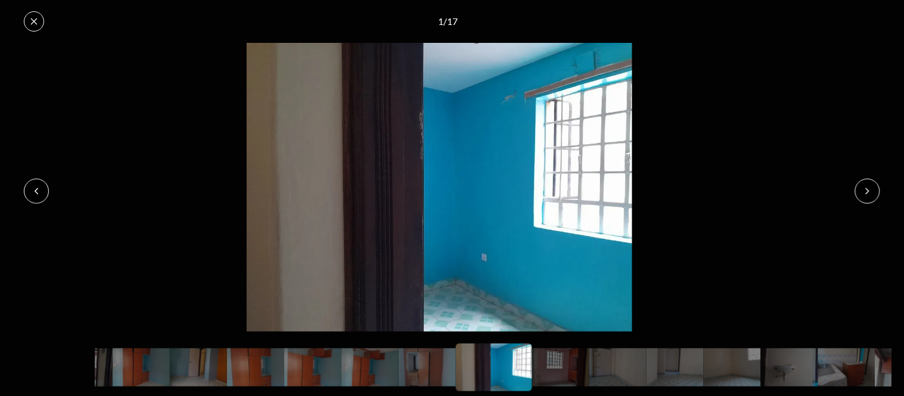
click at [855, 186] on button at bounding box center [867, 191] width 25 height 25
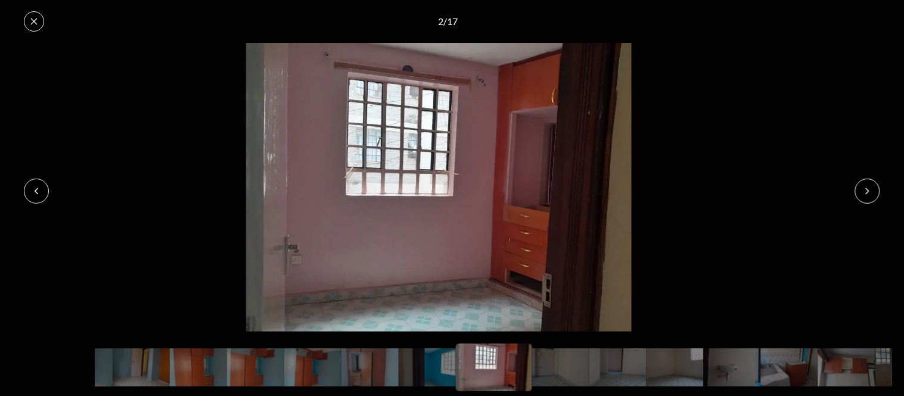
click at [856, 186] on button at bounding box center [867, 191] width 25 height 25
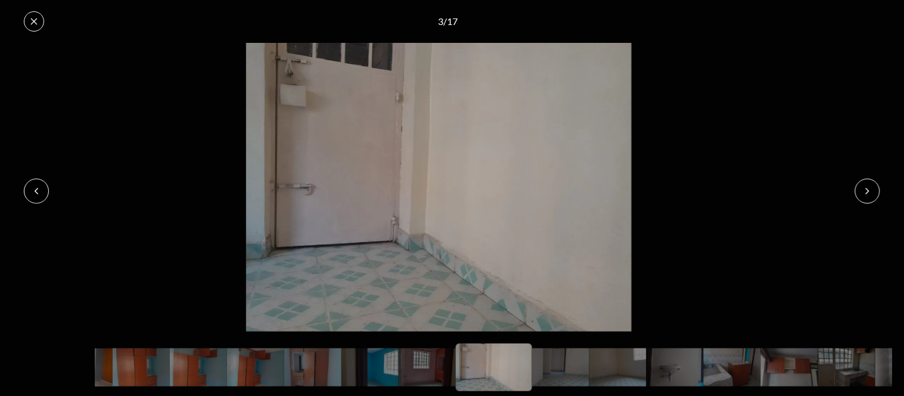
click at [858, 186] on button at bounding box center [867, 191] width 25 height 25
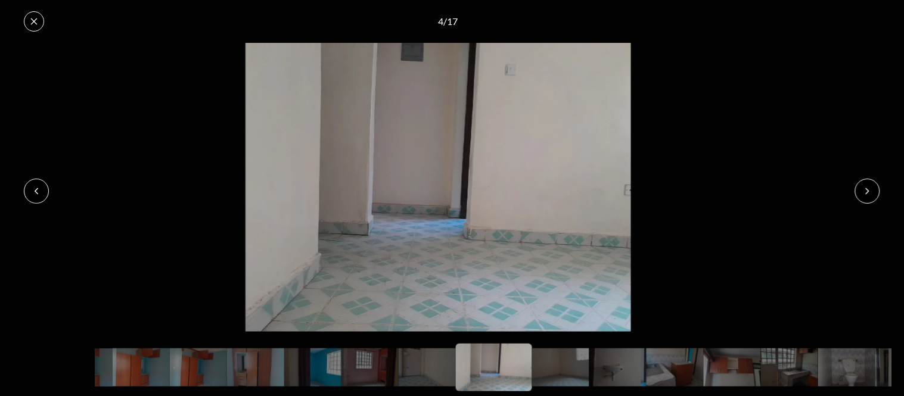
click at [861, 186] on button at bounding box center [867, 191] width 25 height 25
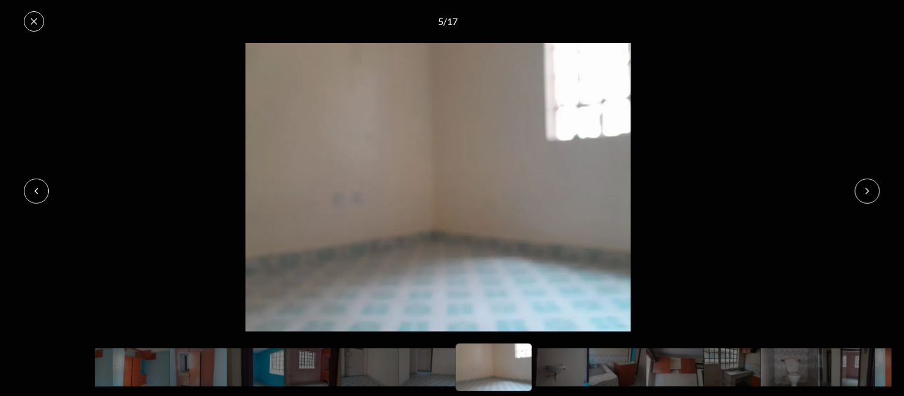
click at [862, 187] on button at bounding box center [867, 191] width 25 height 25
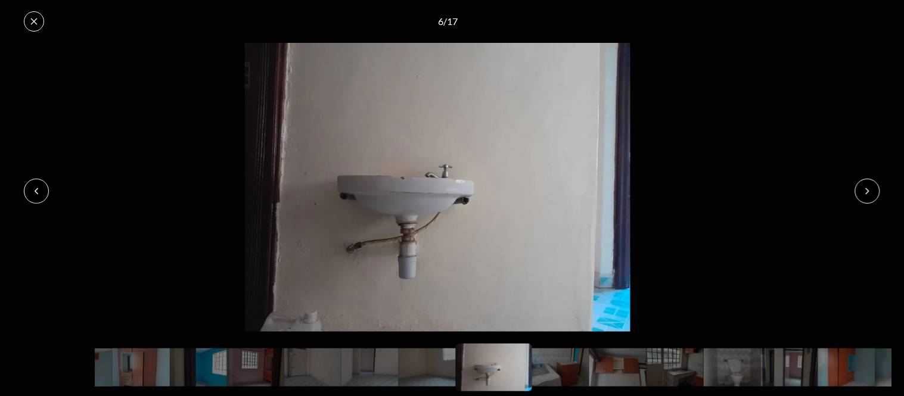
click at [862, 188] on icon at bounding box center [867, 191] width 10 height 10
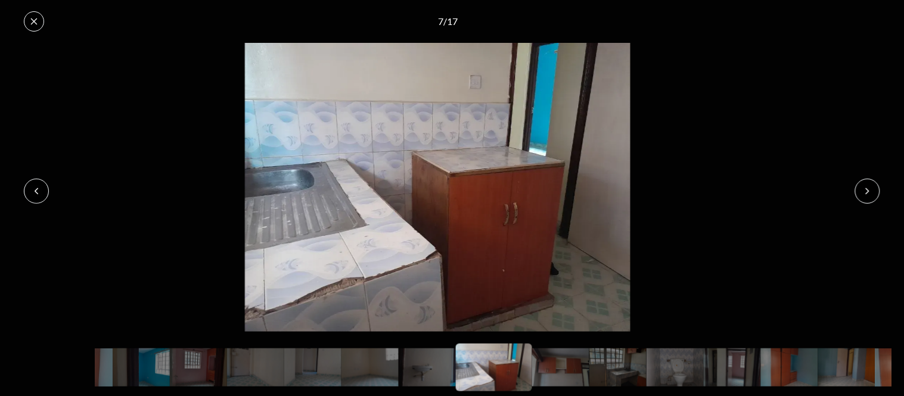
click at [862, 188] on icon at bounding box center [867, 191] width 10 height 10
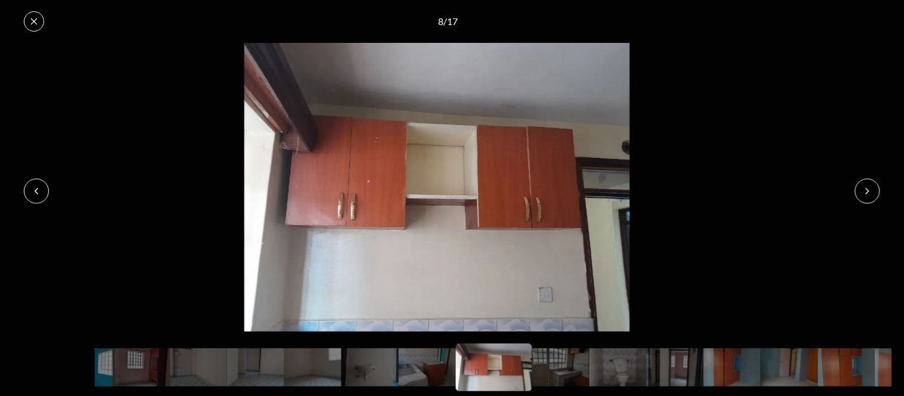
click at [864, 189] on icon at bounding box center [867, 191] width 10 height 10
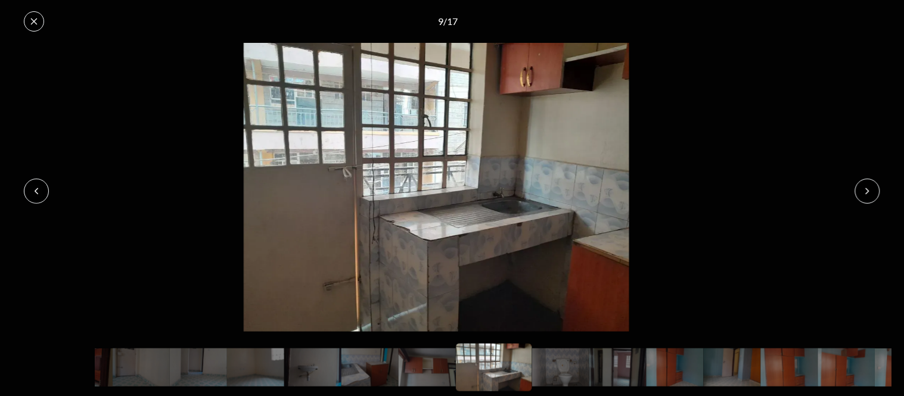
click at [864, 189] on icon at bounding box center [867, 191] width 10 height 10
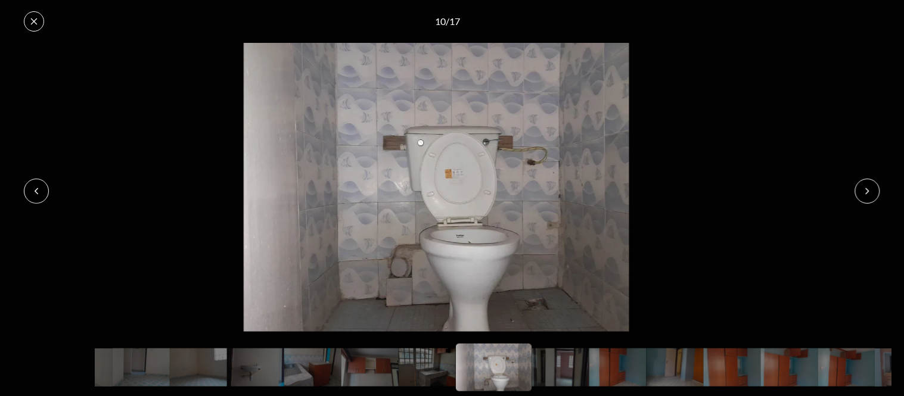
drag, startPoint x: 861, startPoint y: 191, endPoint x: 862, endPoint y: 198, distance: 7.8
click at [862, 198] on button at bounding box center [867, 191] width 25 height 25
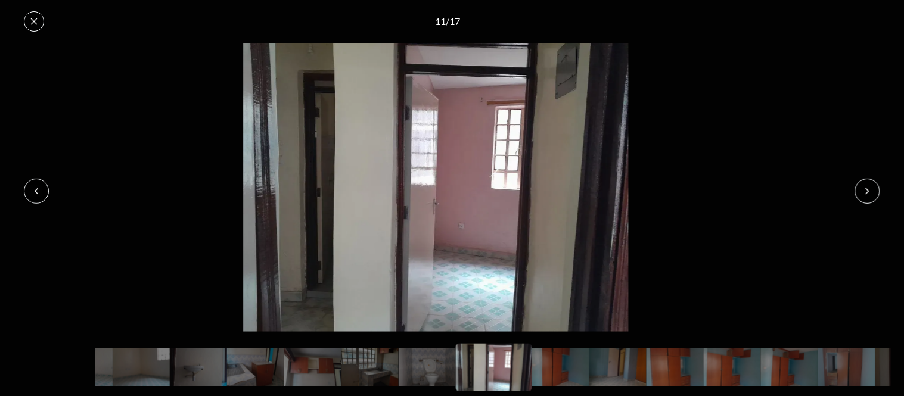
drag, startPoint x: 864, startPoint y: 198, endPoint x: 877, endPoint y: 193, distance: 14.7
click at [877, 193] on button at bounding box center [867, 191] width 25 height 25
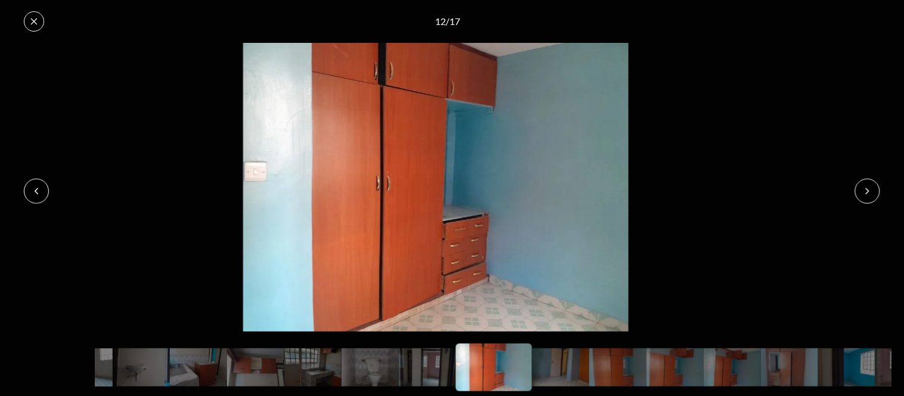
click at [877, 189] on button at bounding box center [867, 191] width 25 height 25
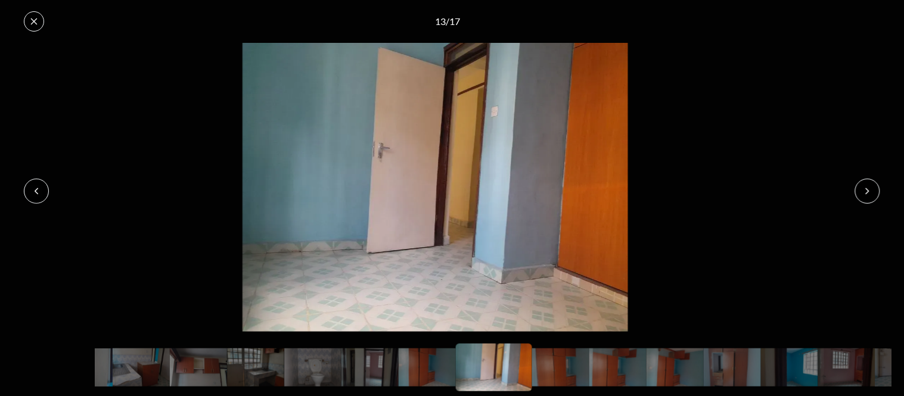
click at [876, 189] on button at bounding box center [867, 191] width 25 height 25
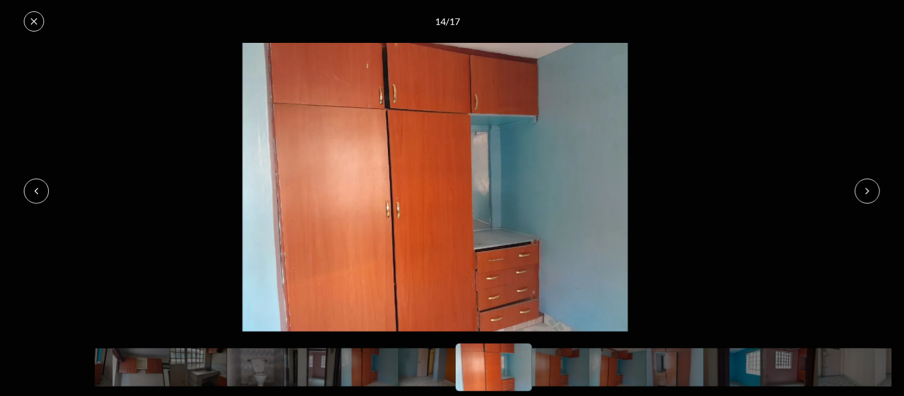
click at [873, 189] on button at bounding box center [867, 191] width 25 height 25
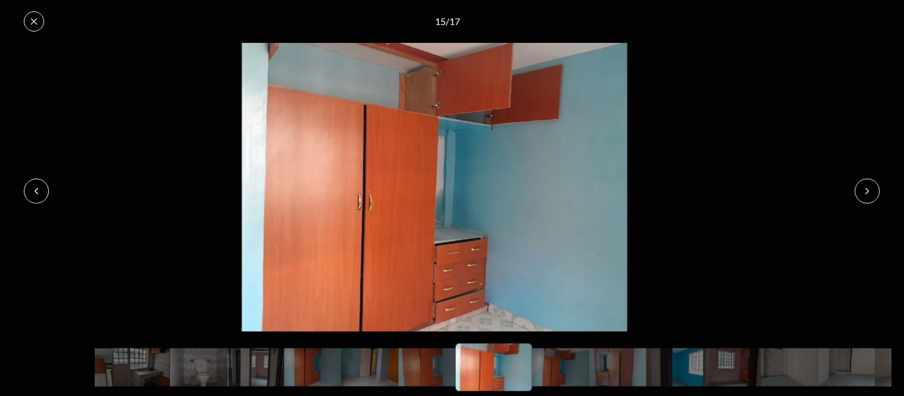
click at [873, 191] on button at bounding box center [867, 191] width 25 height 25
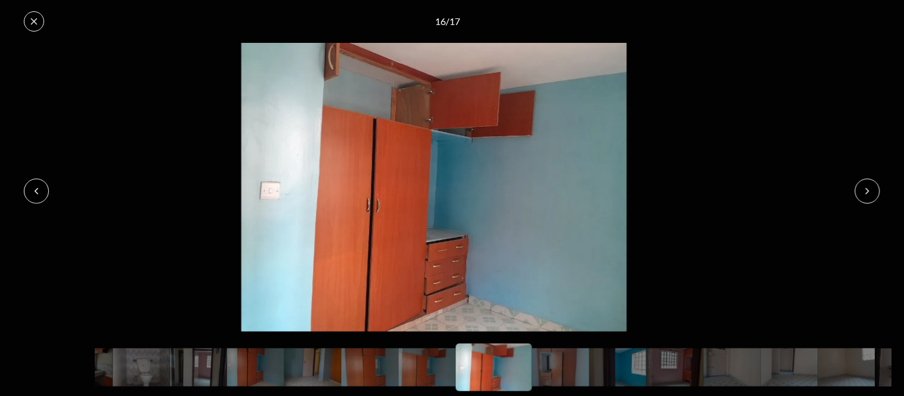
click at [873, 191] on button at bounding box center [867, 191] width 25 height 25
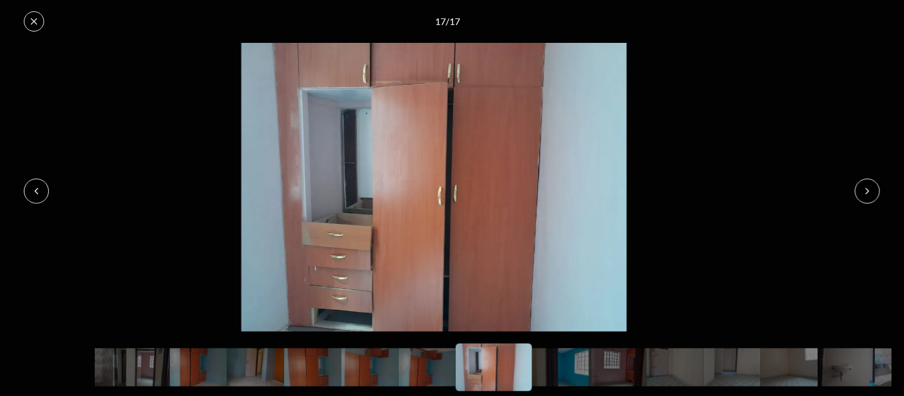
click at [873, 191] on button at bounding box center [867, 191] width 25 height 25
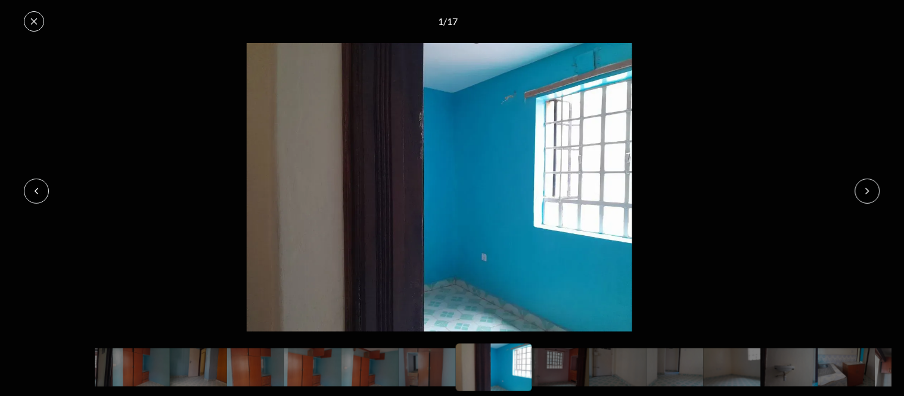
click at [873, 191] on button at bounding box center [867, 191] width 25 height 25
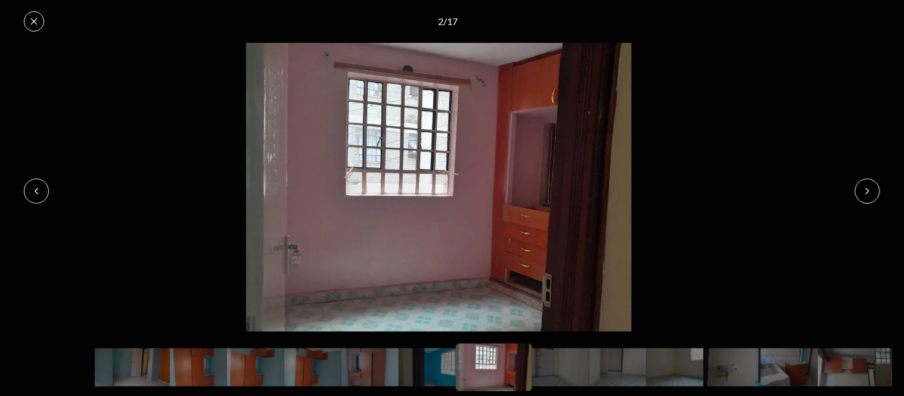
click at [873, 191] on button at bounding box center [867, 191] width 25 height 25
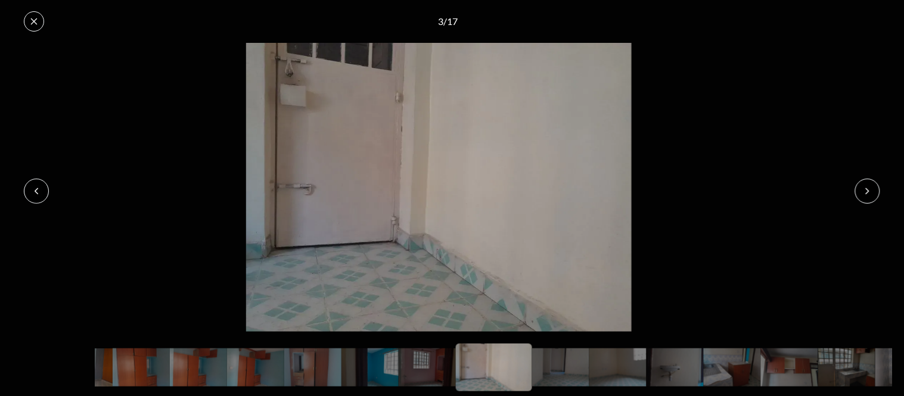
click at [873, 191] on button at bounding box center [867, 191] width 25 height 25
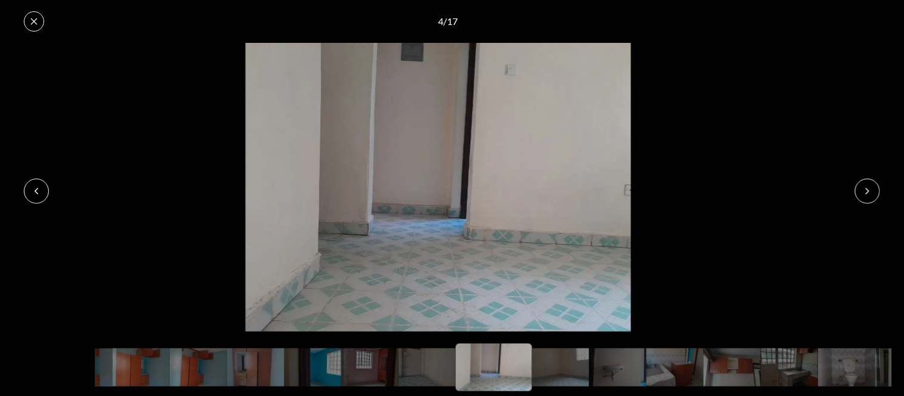
click at [34, 20] on icon at bounding box center [34, 21] width 7 height 7
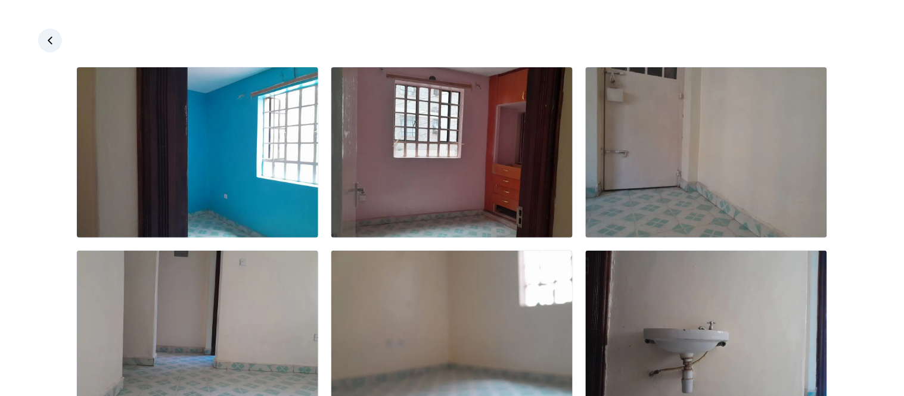
click at [44, 38] on icon at bounding box center [50, 41] width 12 height 12
